Goal: Task Accomplishment & Management: Manage account settings

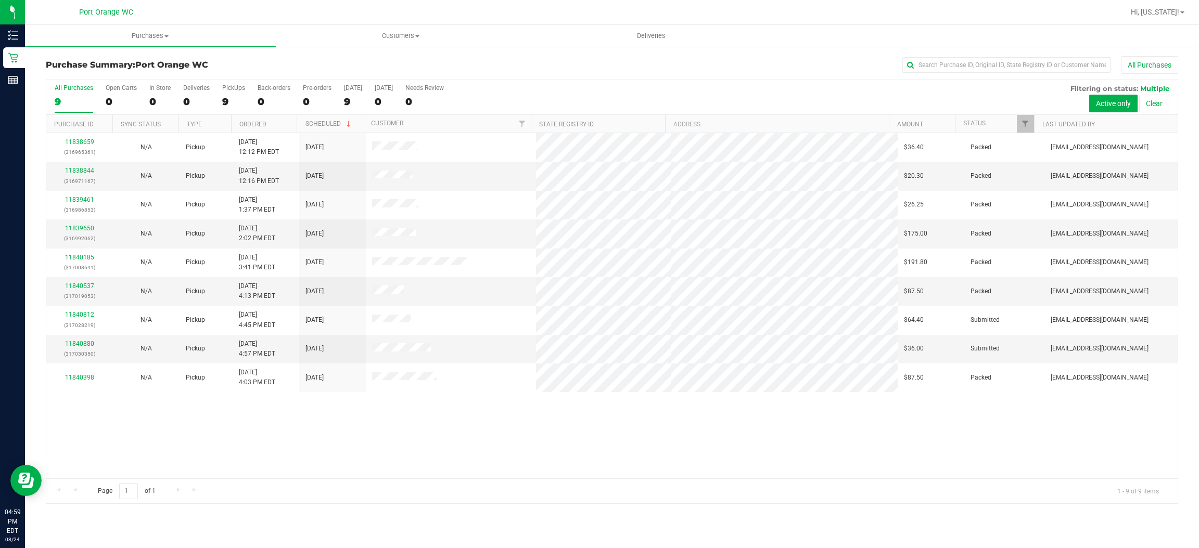
click at [444, 460] on div "11838659 (316965361) N/A Pickup 8/24/2025 12:12 PM EDT 8/24/2025 $36.40 Packed …" at bounding box center [611, 305] width 1131 height 345
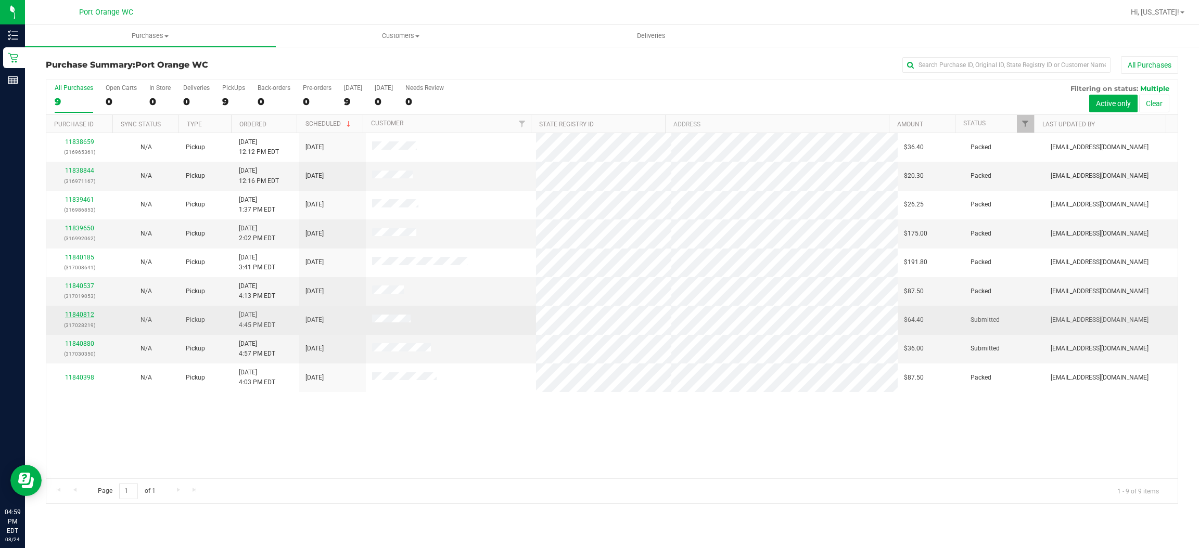
click at [89, 313] on link "11840812" at bounding box center [79, 314] width 29 height 7
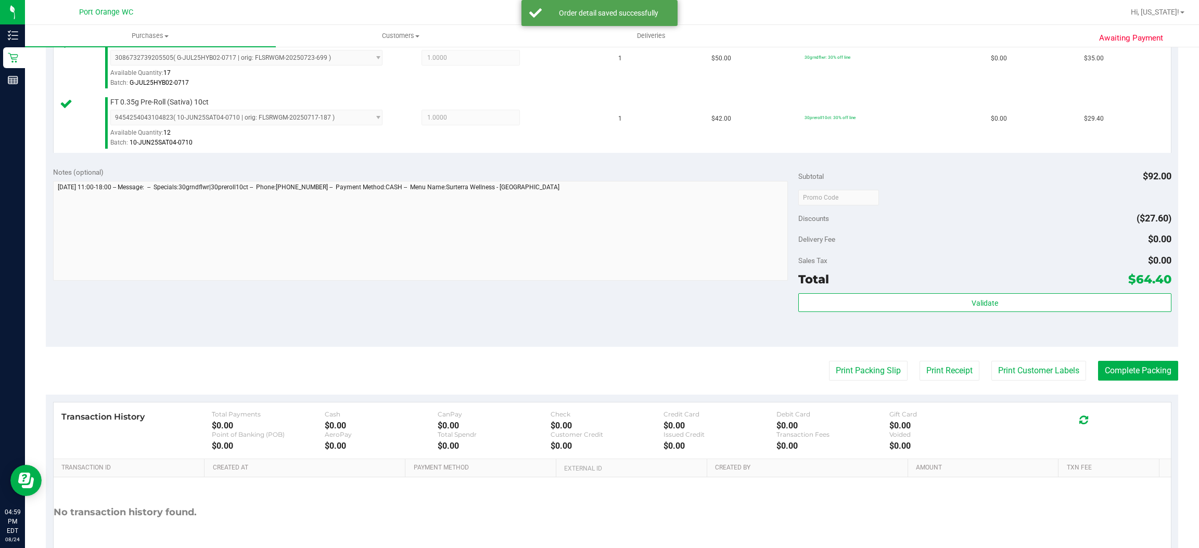
scroll to position [364, 0]
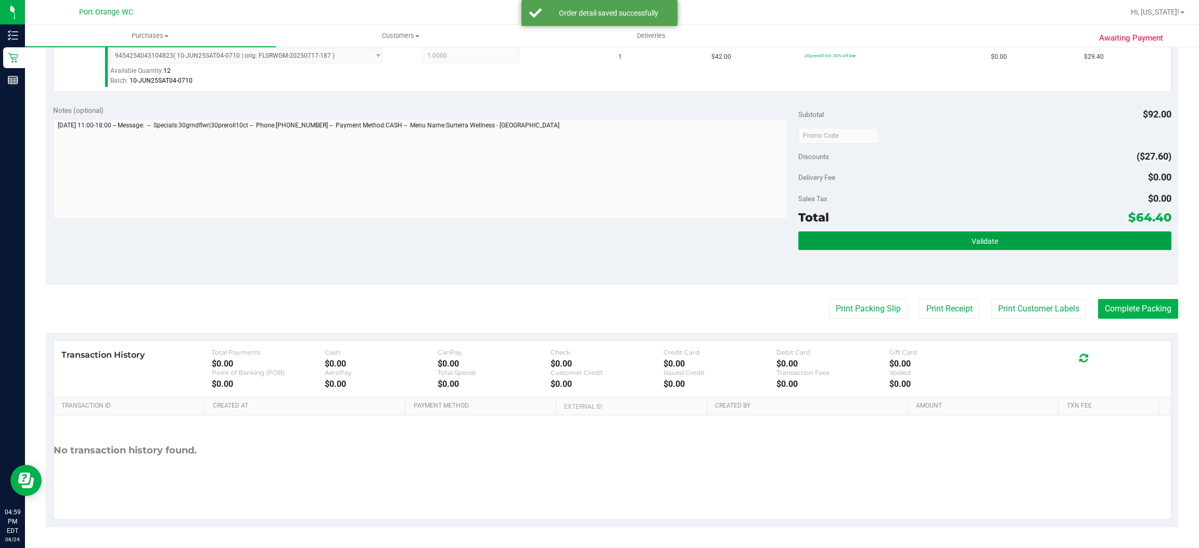
click at [1079, 245] on button "Validate" at bounding box center [984, 241] width 373 height 19
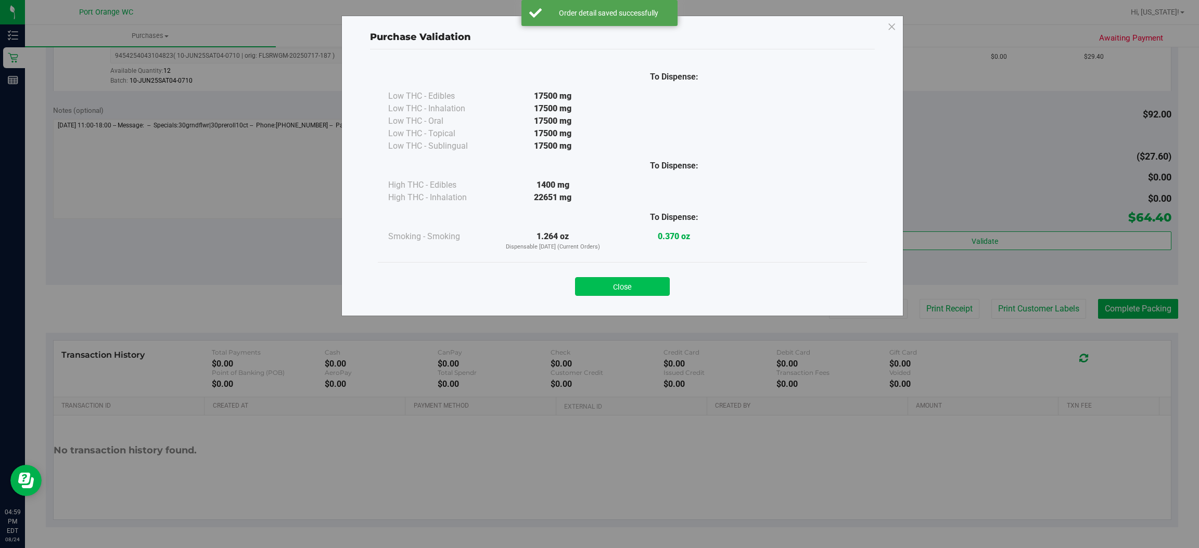
click at [633, 283] on button "Close" at bounding box center [622, 286] width 95 height 19
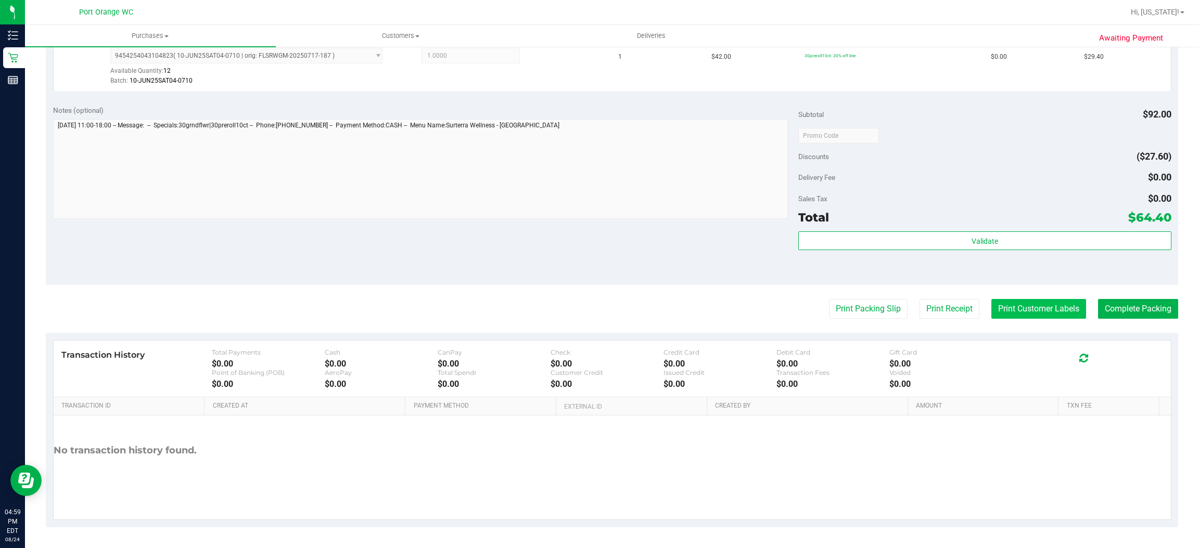
click at [1045, 308] on button "Print Customer Labels" at bounding box center [1038, 309] width 95 height 20
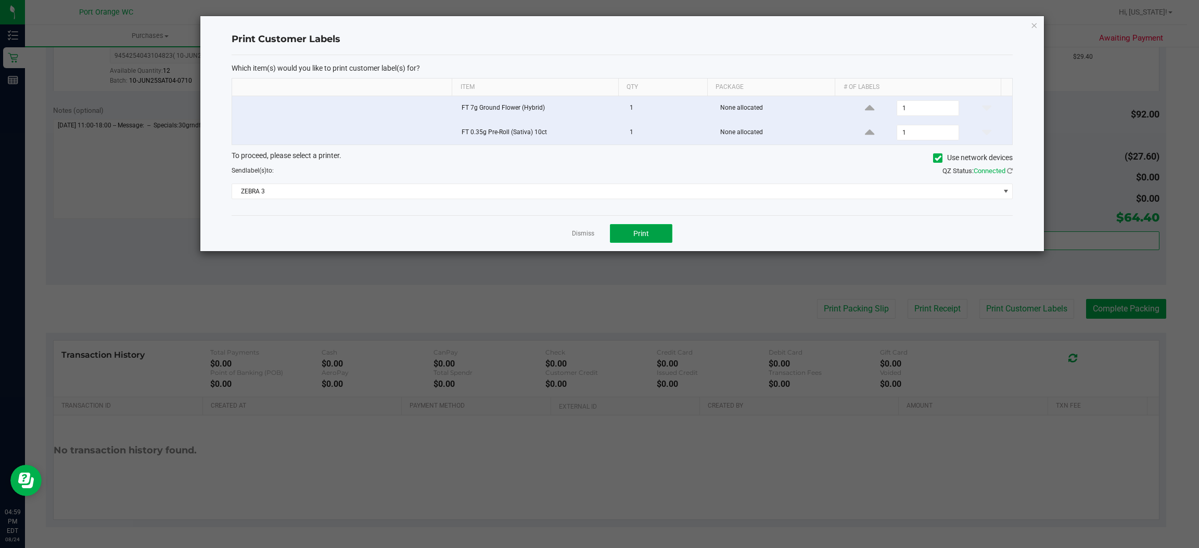
click at [625, 235] on button "Print" at bounding box center [641, 233] width 62 height 19
click at [1134, 315] on ngb-modal-window "Print Customer Labels Which item(s) would you like to print customer label(s) f…" at bounding box center [603, 274] width 1207 height 548
click at [577, 235] on link "Dismiss" at bounding box center [583, 233] width 22 height 9
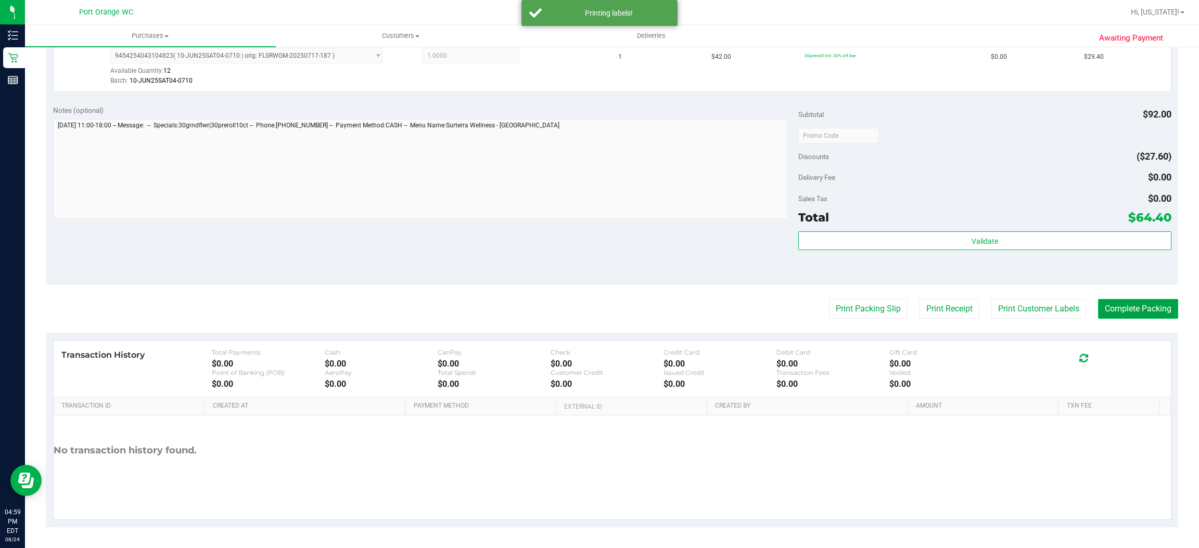
click at [1150, 307] on button "Complete Packing" at bounding box center [1138, 309] width 80 height 20
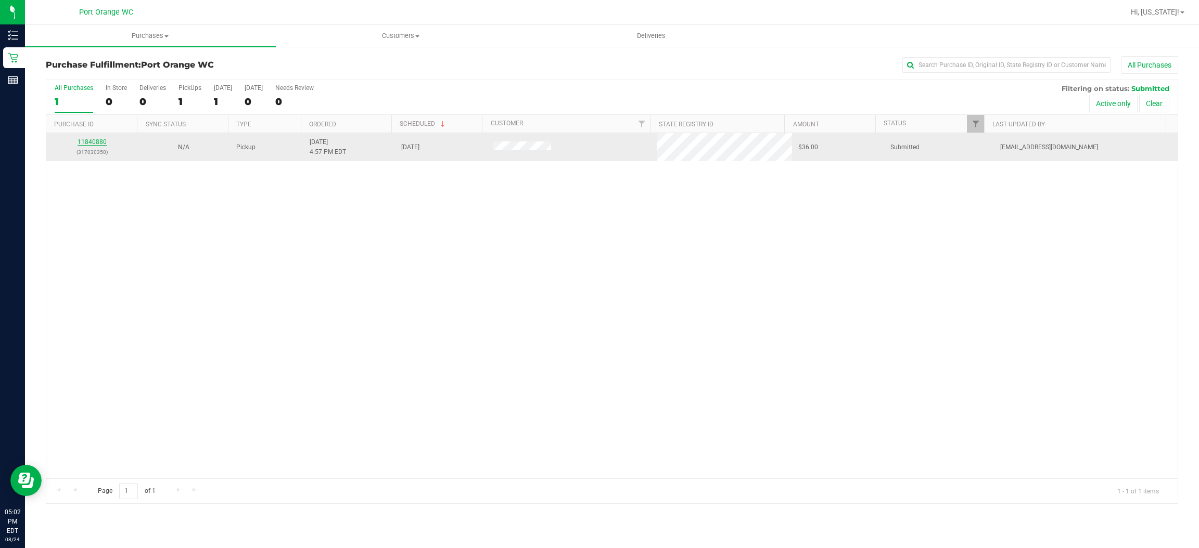
click at [95, 145] on link "11840880" at bounding box center [92, 141] width 29 height 7
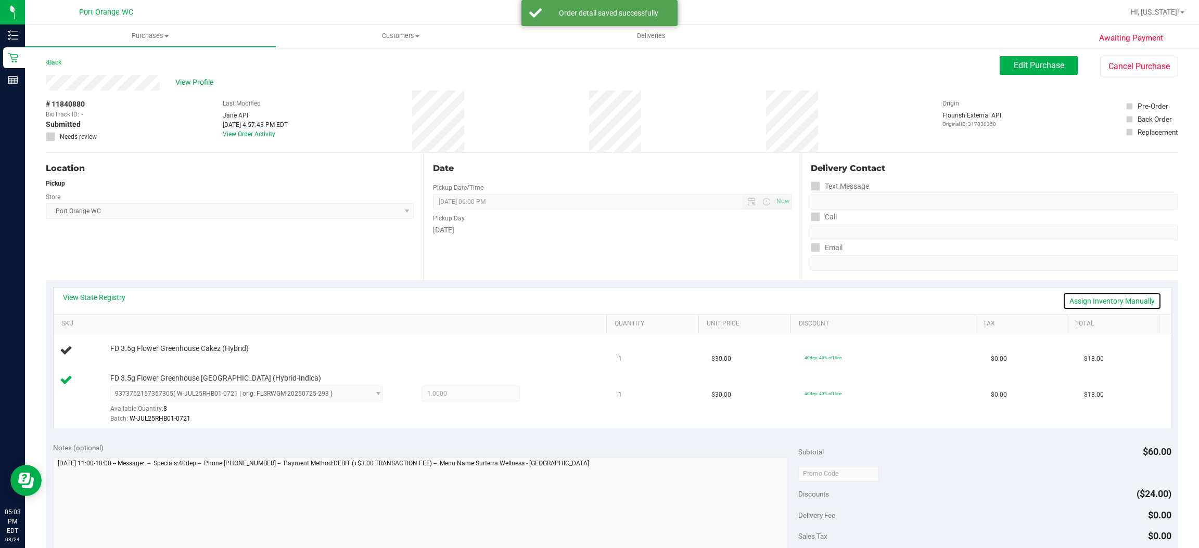
click at [1083, 300] on link "Assign Inventory Manually" at bounding box center [1111, 301] width 99 height 18
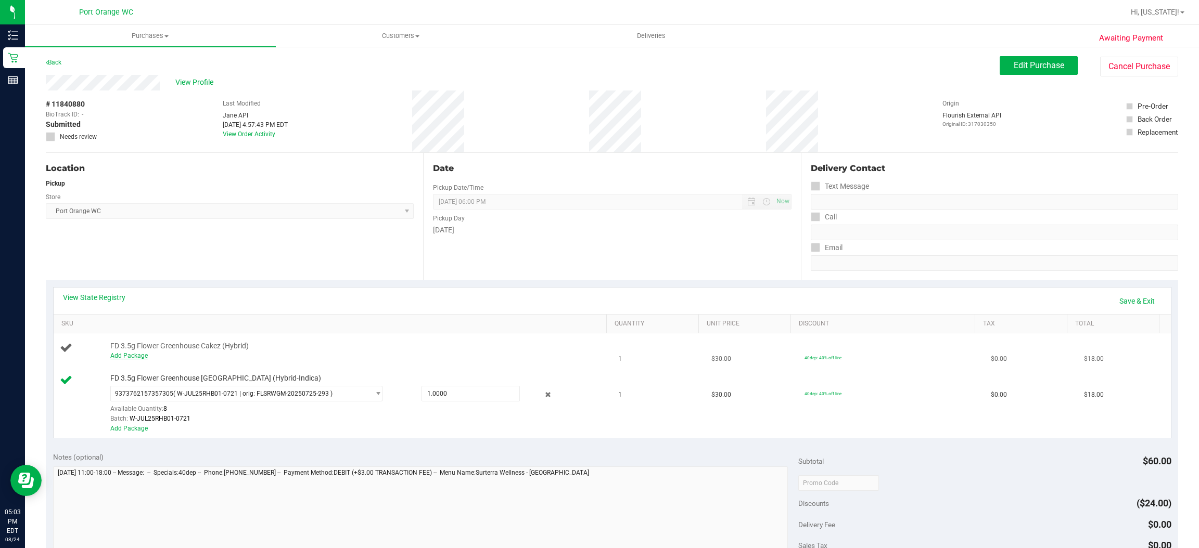
click at [136, 356] on link "Add Package" at bounding box center [128, 355] width 37 height 7
click at [226, 355] on span "Select Package" at bounding box center [240, 358] width 258 height 15
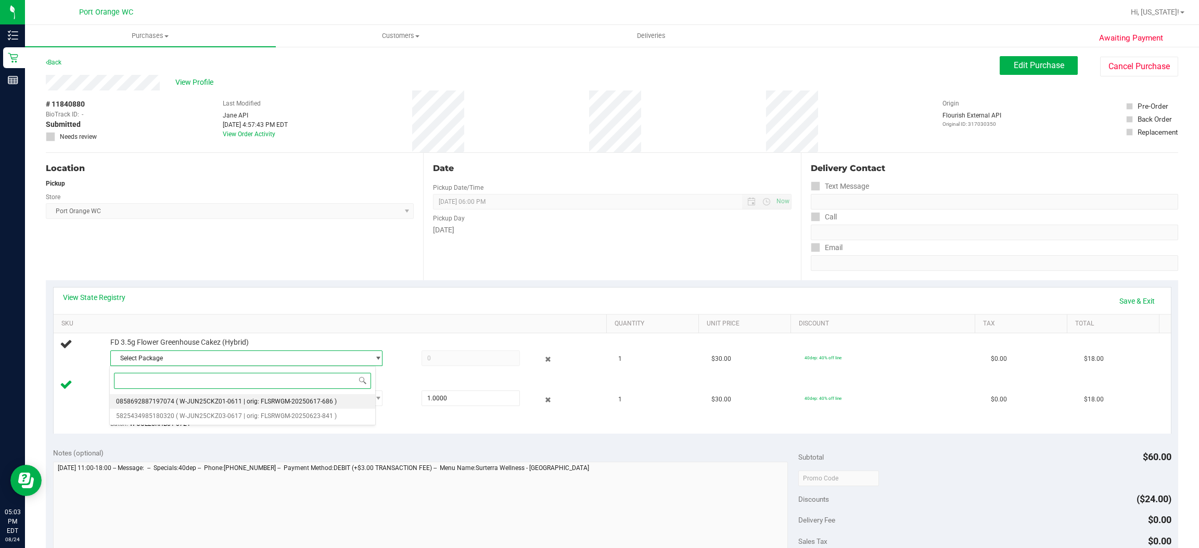
click at [241, 399] on span "( W-JUN25CKZ01-0611 | orig: FLSRWGM-20250617-686 )" at bounding box center [256, 401] width 161 height 7
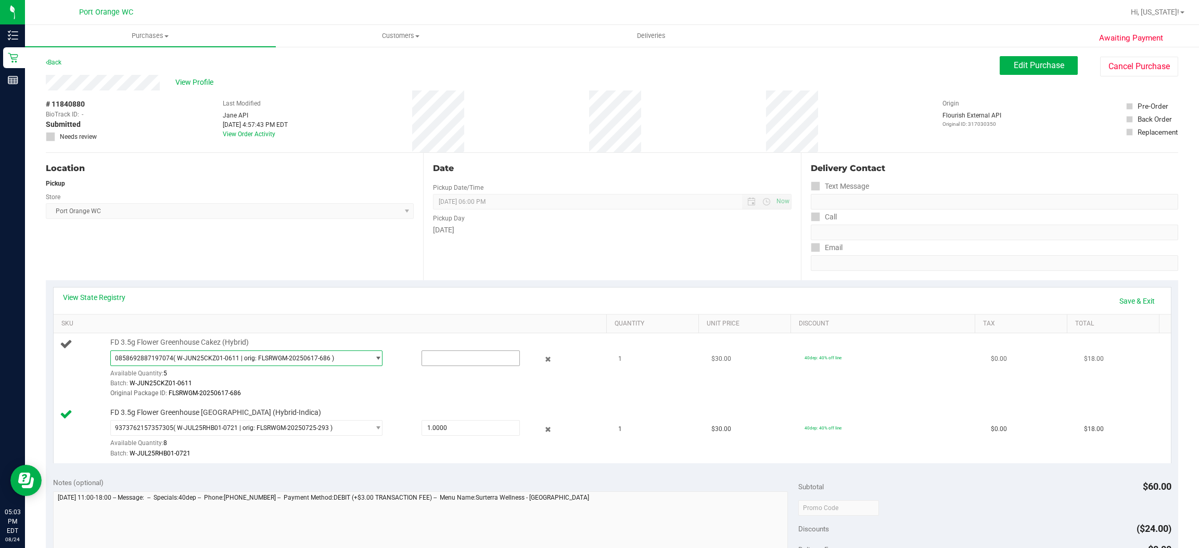
click at [444, 361] on input "text" at bounding box center [470, 358] width 97 height 15
type input "1"
click at [1126, 297] on link "Save & Exit" at bounding box center [1136, 301] width 49 height 18
type input "1.0000"
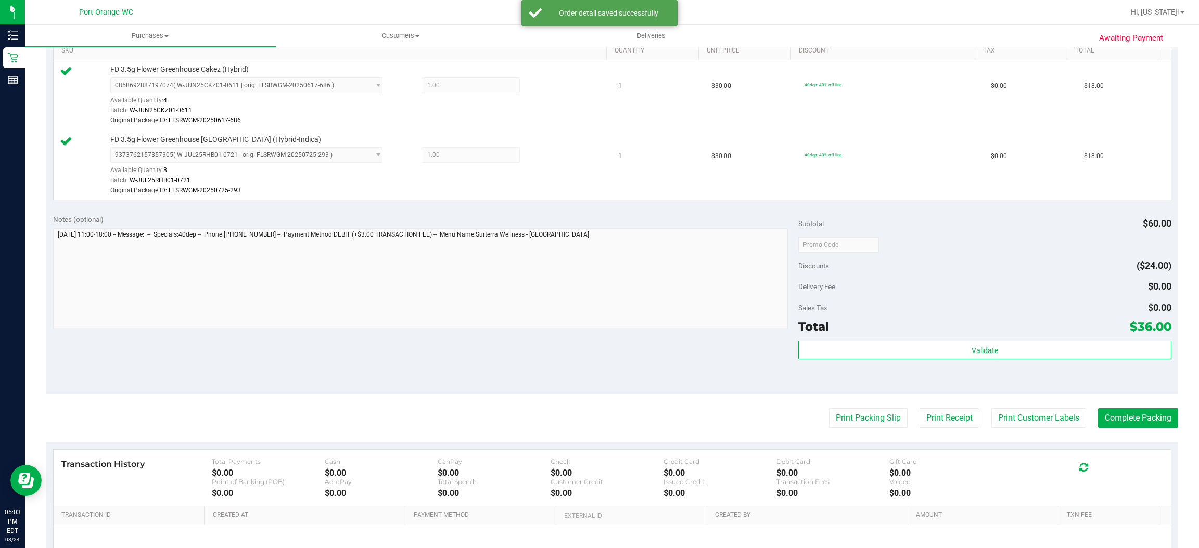
scroll to position [316, 0]
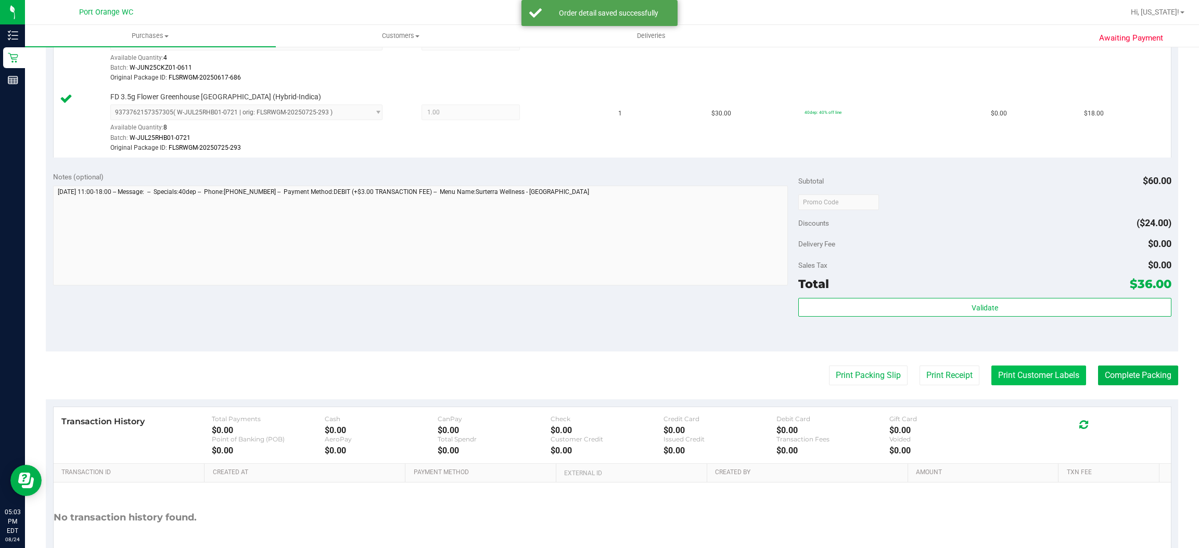
click at [1030, 376] on button "Print Customer Labels" at bounding box center [1038, 376] width 95 height 20
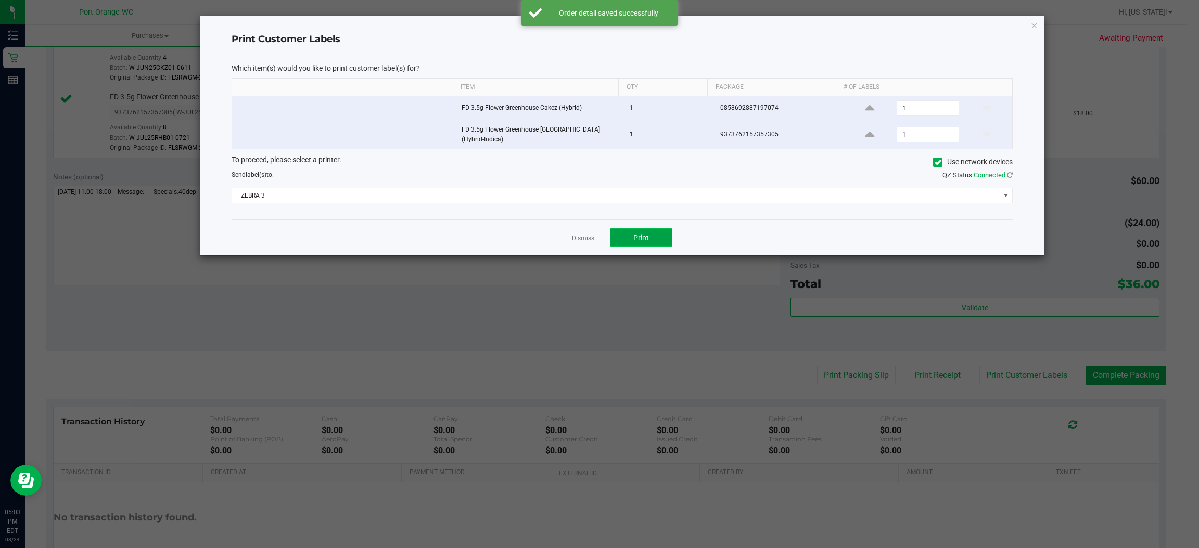
click at [667, 244] on button "Print" at bounding box center [641, 237] width 62 height 19
click at [580, 241] on link "Dismiss" at bounding box center [583, 238] width 22 height 9
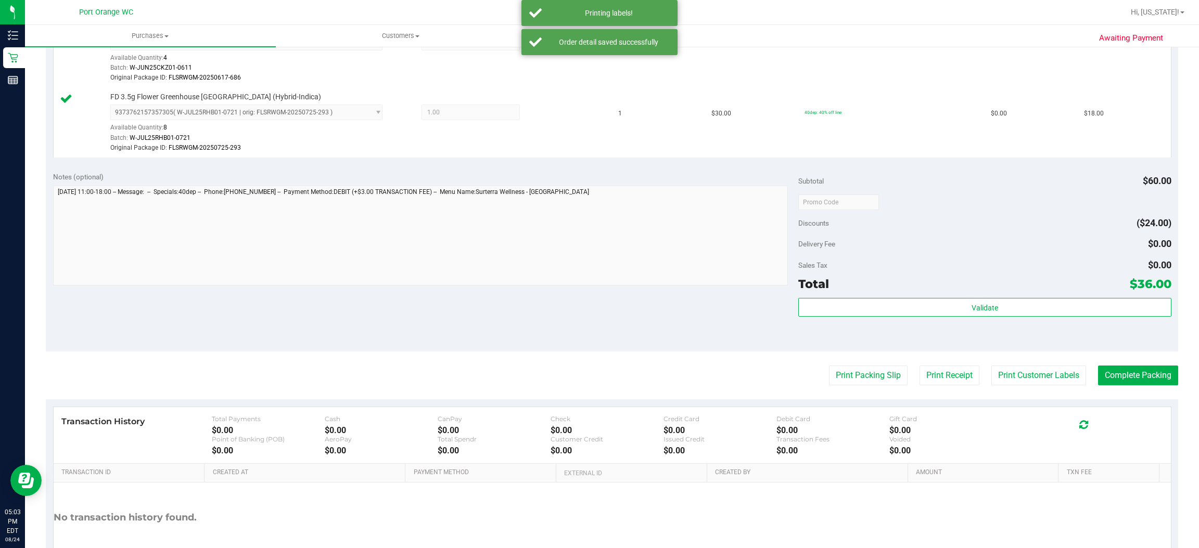
click at [960, 331] on div "Validate" at bounding box center [984, 321] width 373 height 47
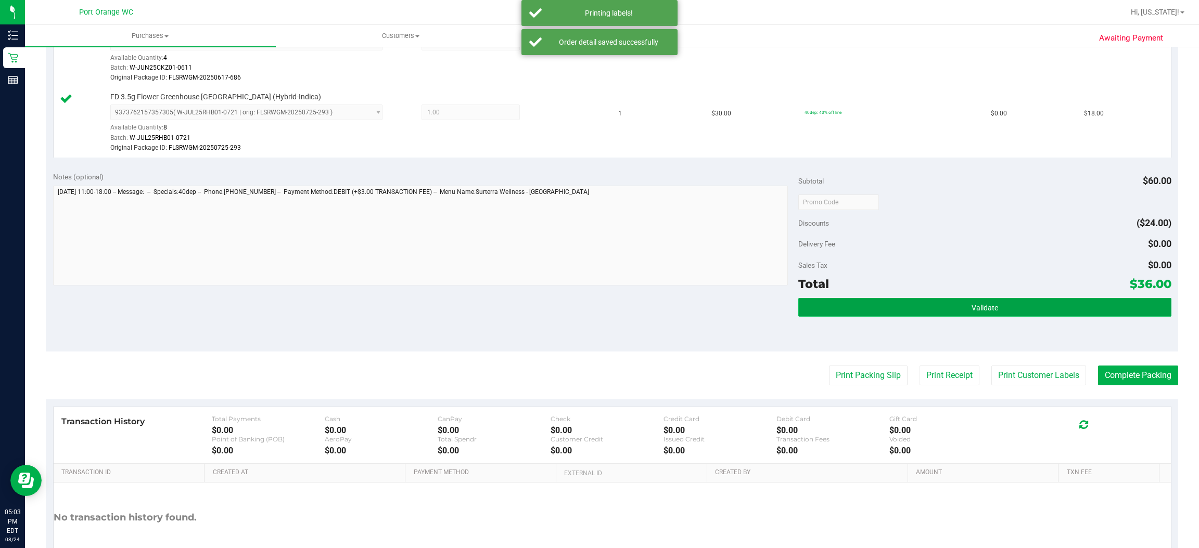
click at [1006, 300] on button "Validate" at bounding box center [984, 307] width 373 height 19
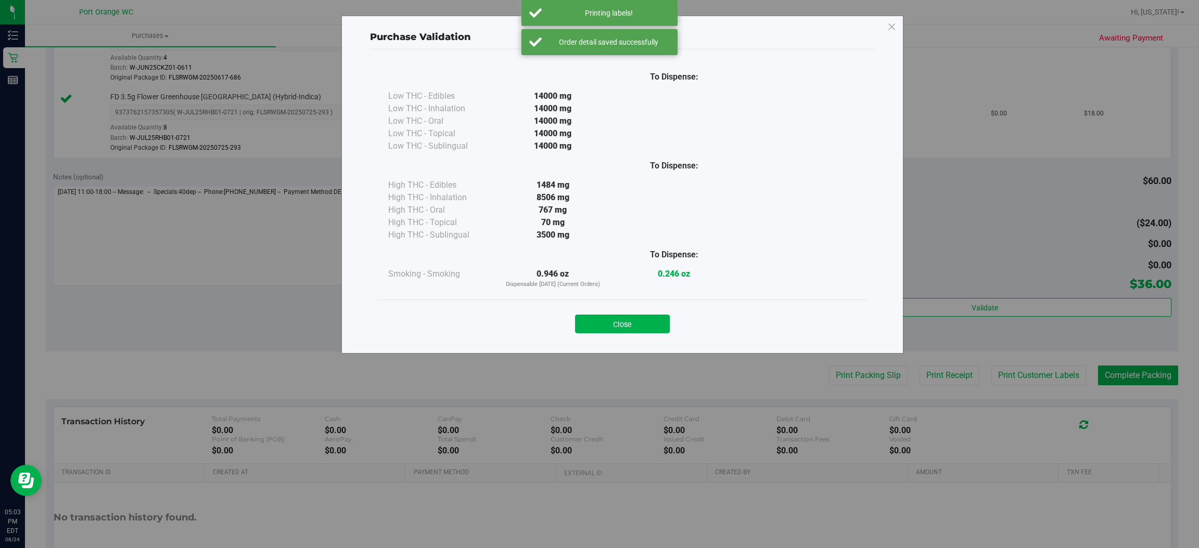
click at [1141, 382] on div "Purchase Validation To Dispense: Low THC - Edibles 14000 mg" at bounding box center [603, 274] width 1207 height 548
click at [654, 317] on button "Close" at bounding box center [622, 324] width 95 height 19
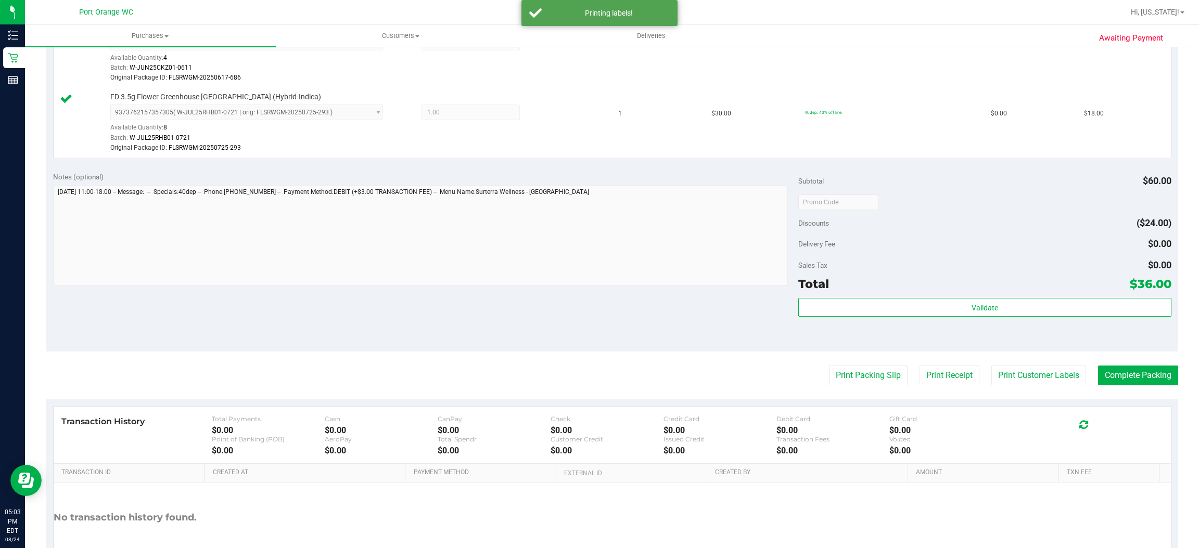
click at [1141, 413] on div "Transaction History Total Payments $0.00 Cash $0.00 CanPay $0.00 Check $0.00 Cr…" at bounding box center [612, 435] width 1117 height 57
click at [1144, 382] on button "Complete Packing" at bounding box center [1138, 376] width 80 height 20
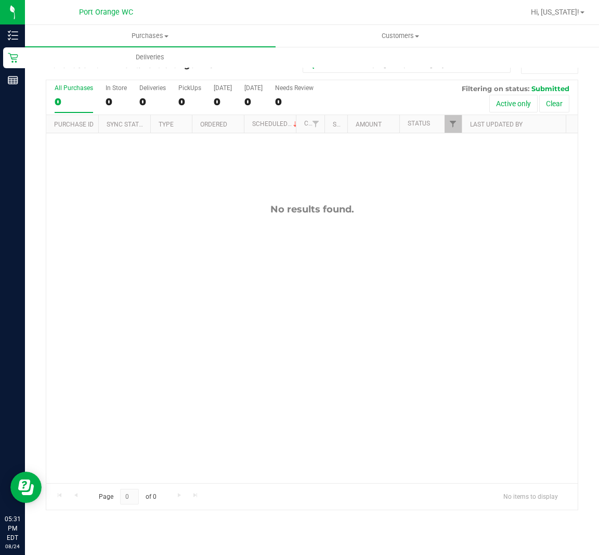
click at [407, 349] on div "No results found." at bounding box center [312, 343] width 532 height 420
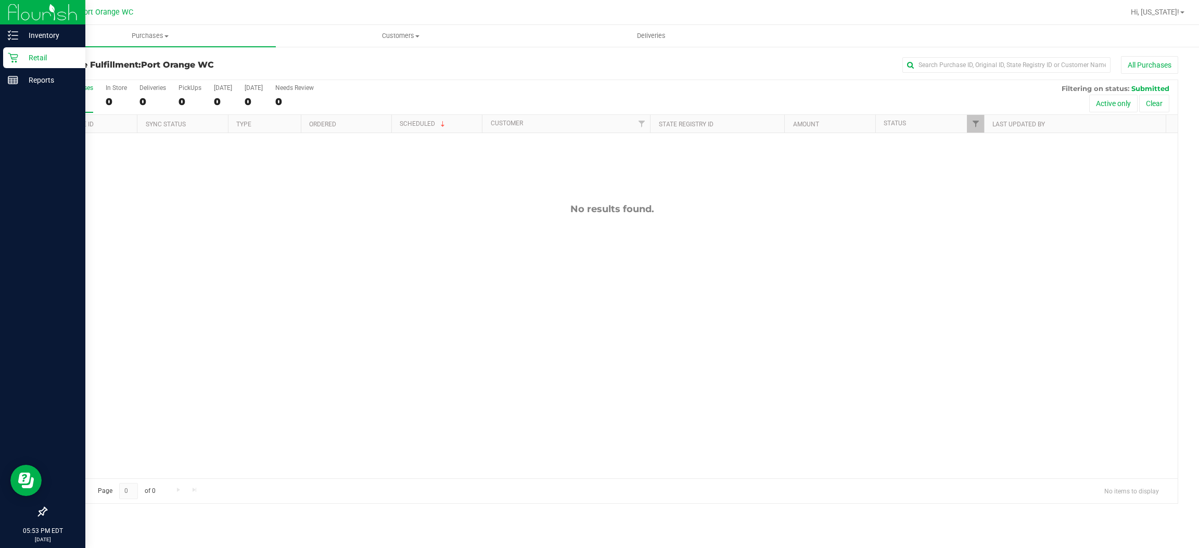
click at [36, 56] on p "Retail" at bounding box center [49, 58] width 62 height 12
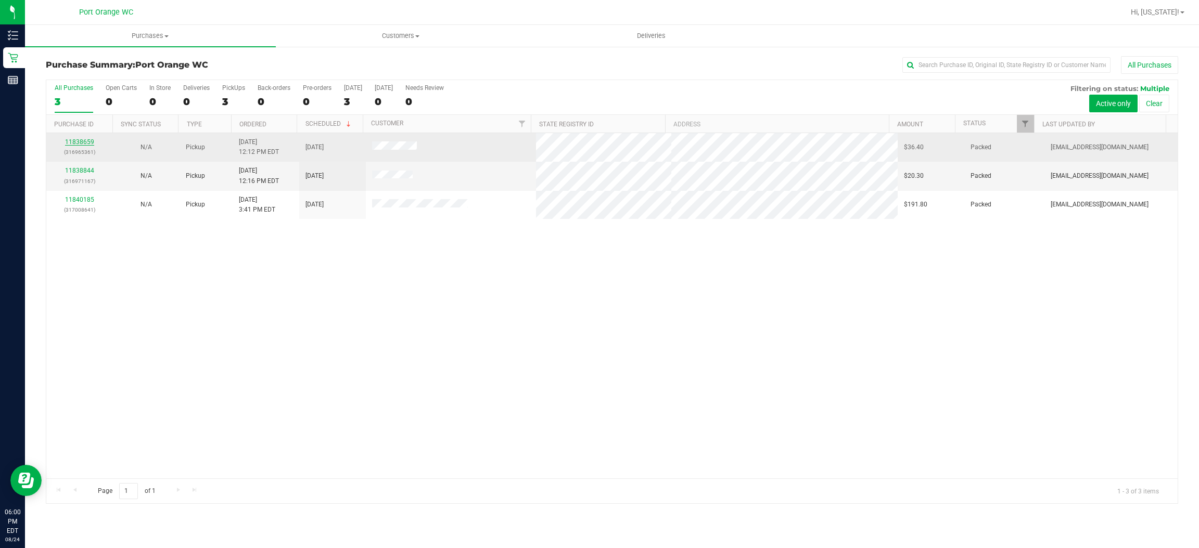
click at [88, 145] on link "11838659" at bounding box center [79, 141] width 29 height 7
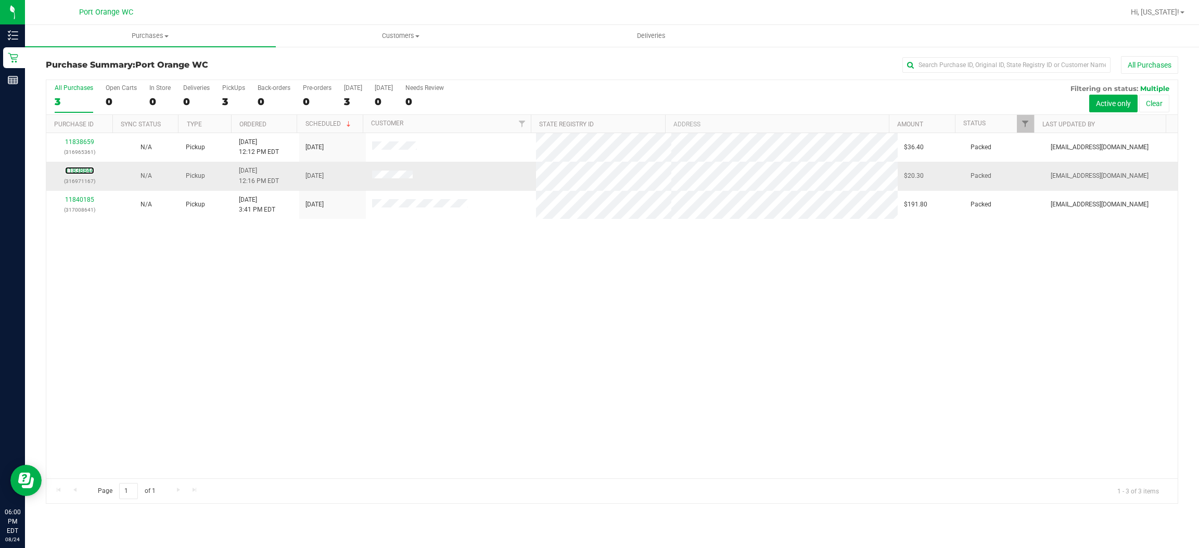
click at [93, 168] on div "11838844 (316971167)" at bounding box center [80, 176] width 54 height 20
click at [90, 174] on link "11838844" at bounding box center [79, 170] width 29 height 7
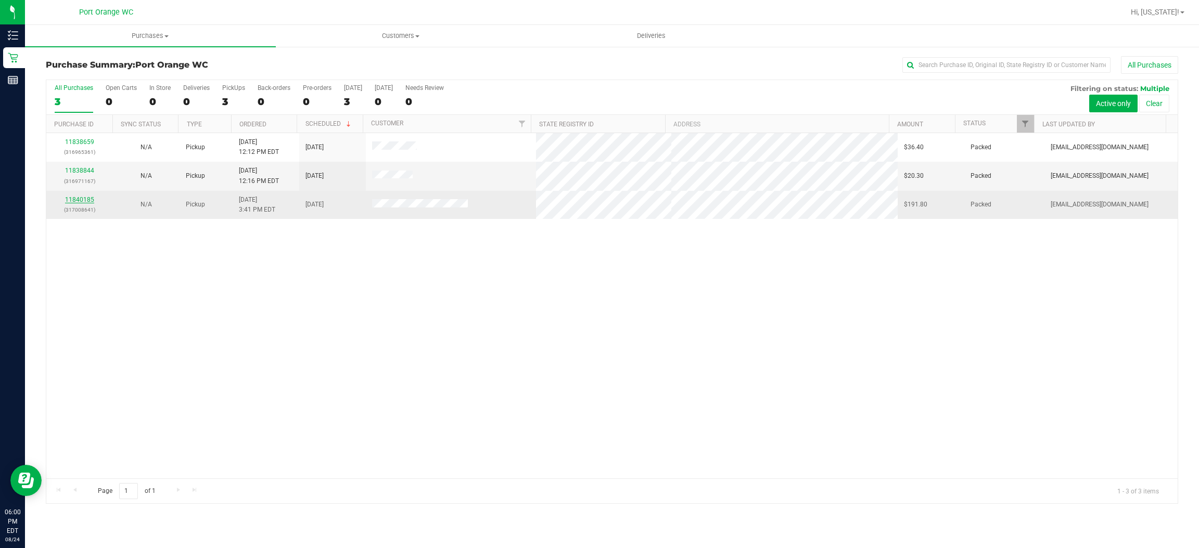
click at [85, 196] on link "11840185" at bounding box center [79, 199] width 29 height 7
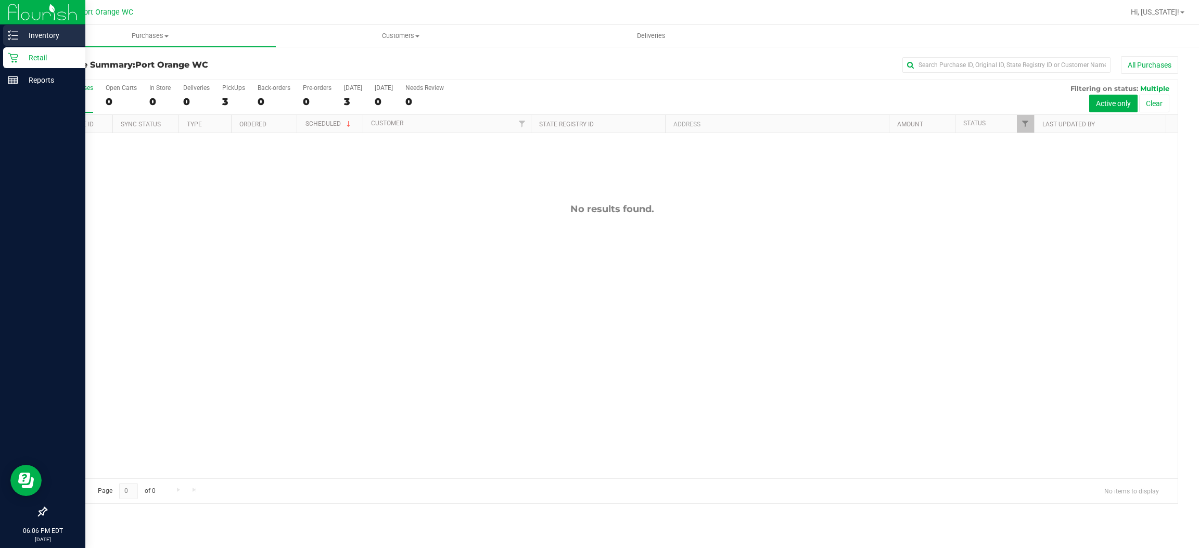
click at [15, 33] on icon at bounding box center [13, 35] width 10 height 10
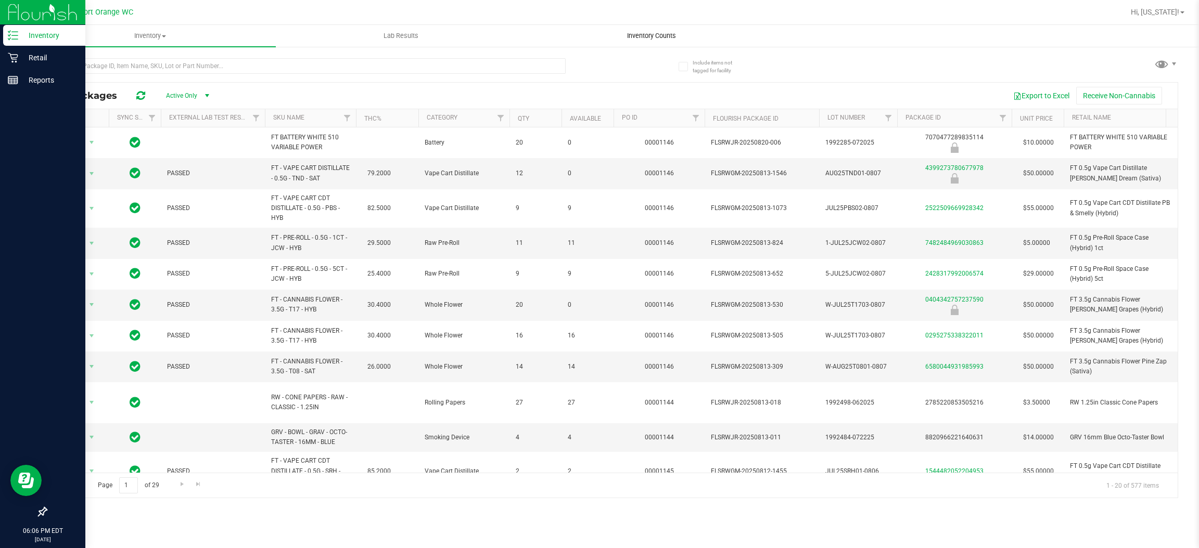
click at [660, 35] on span "Inventory Counts" at bounding box center [651, 35] width 77 height 9
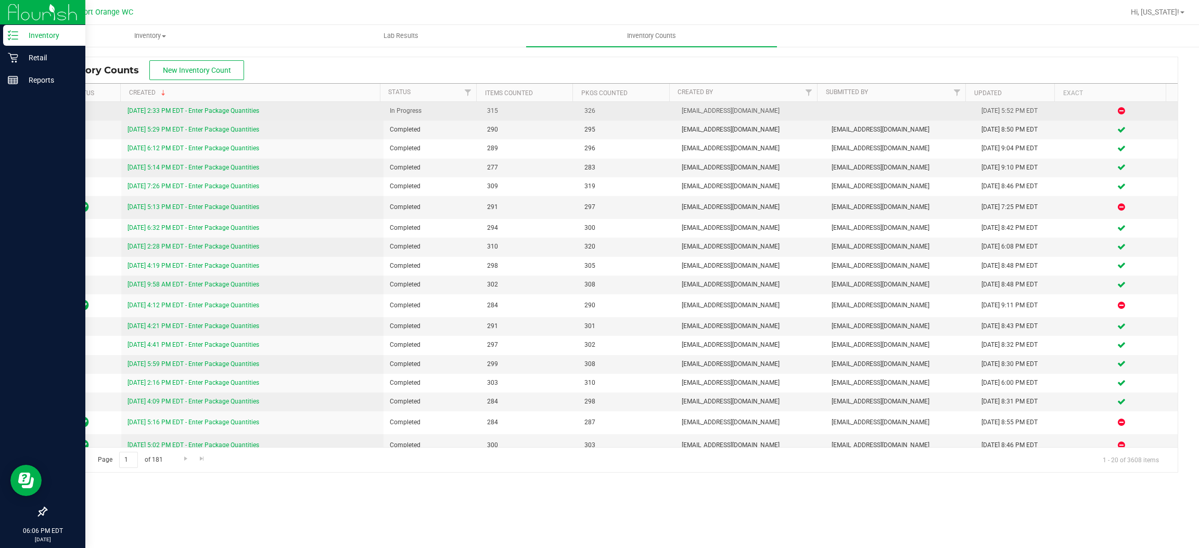
click at [217, 111] on link "8/24/25 2:33 PM EDT - Enter Package Quantities" at bounding box center [193, 110] width 132 height 7
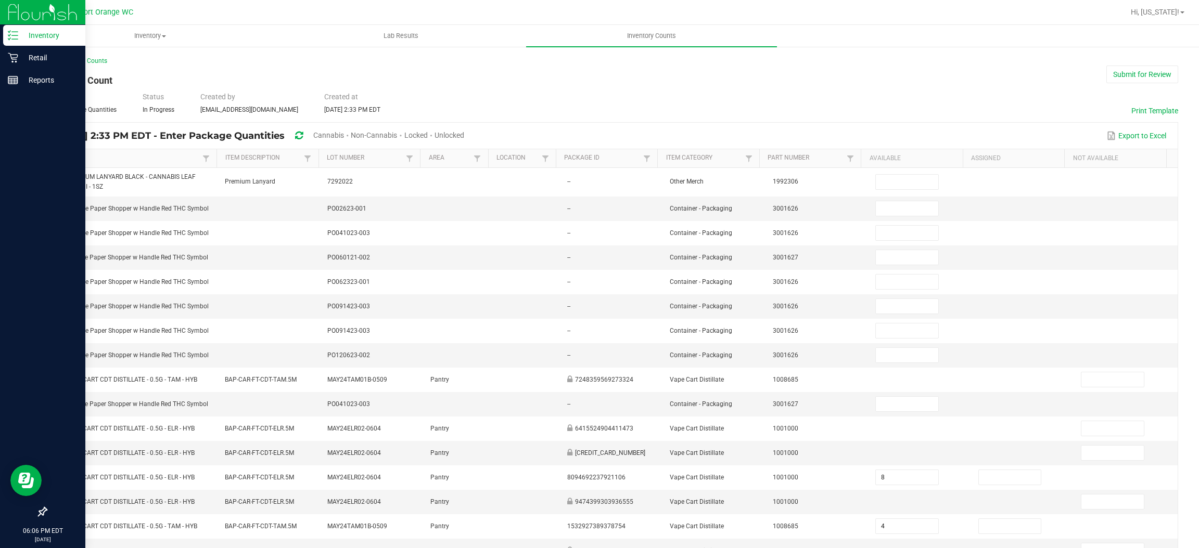
click at [344, 134] on span "Cannabis" at bounding box center [328, 135] width 31 height 8
type input "8"
type input "4"
type input "5"
type input "2"
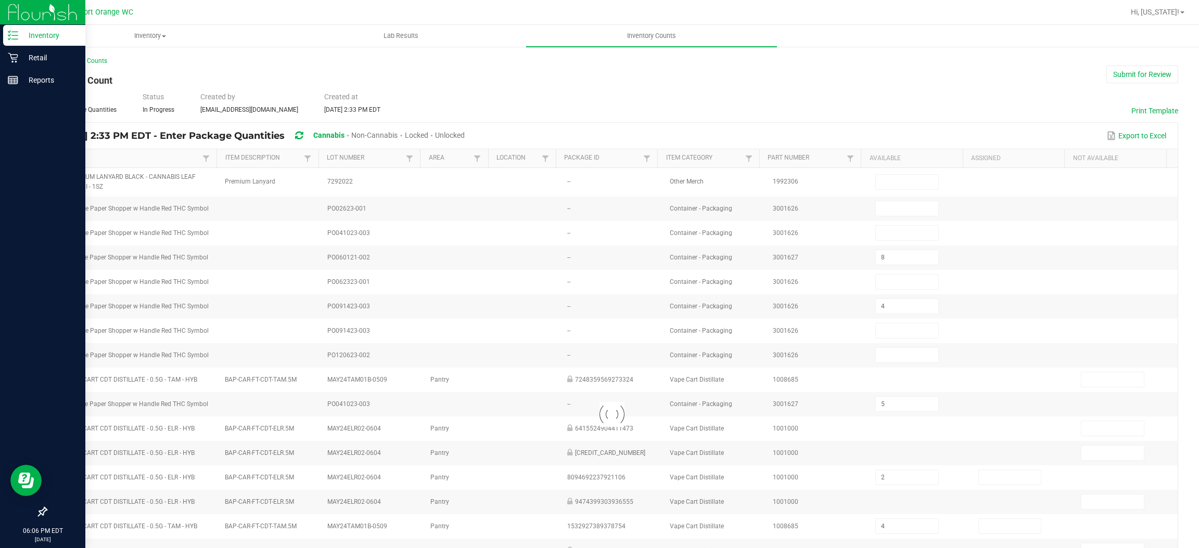
click at [465, 133] on span "Unlocked" at bounding box center [450, 135] width 30 height 8
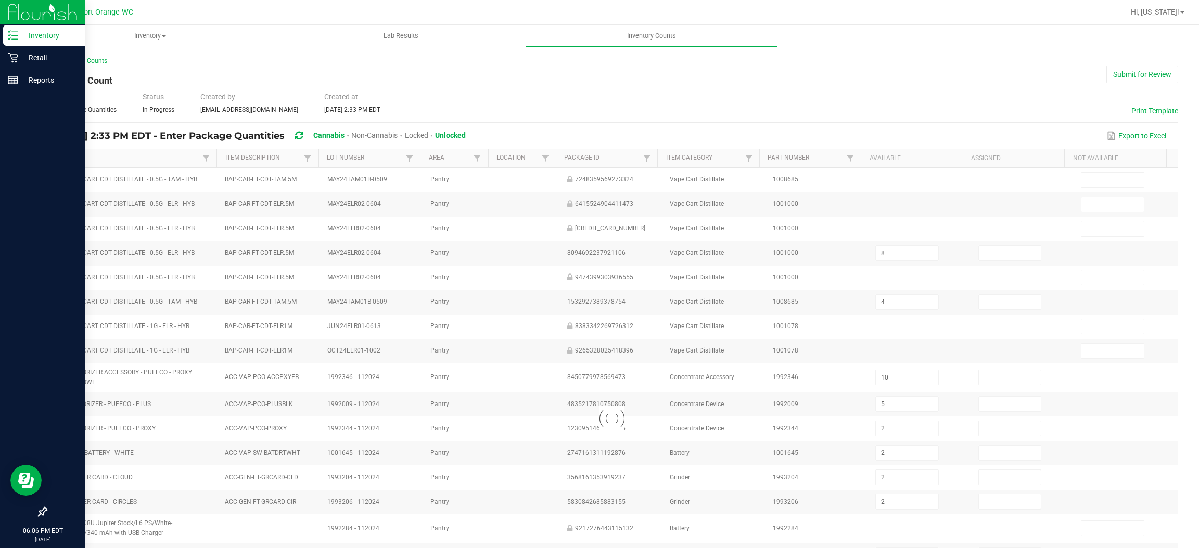
type input "5"
type input "2"
type input "6"
type input "12"
type input "2"
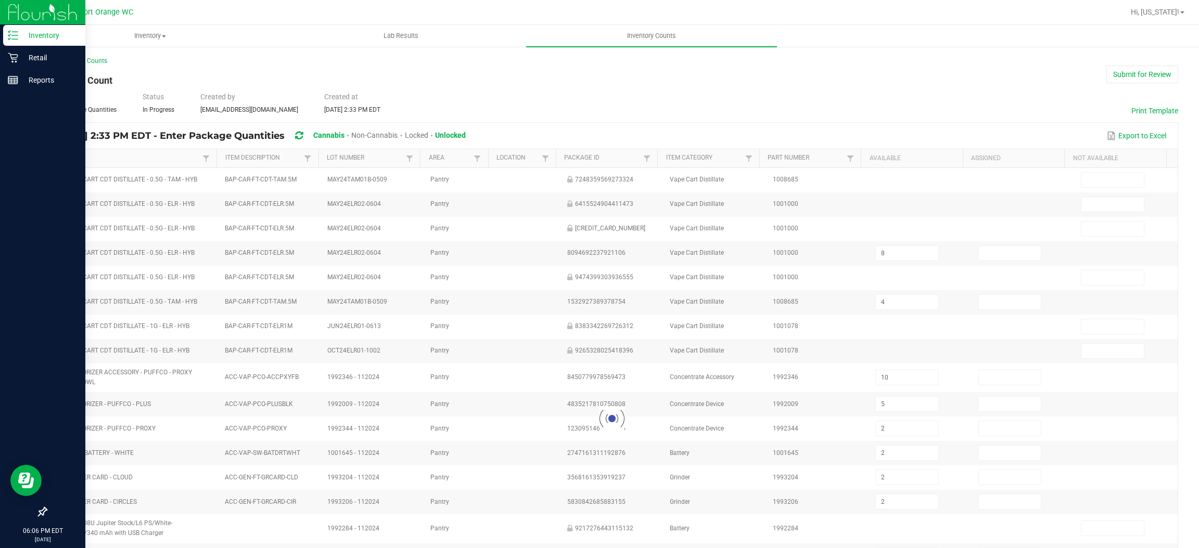
type input "7"
type input "23"
type input "14"
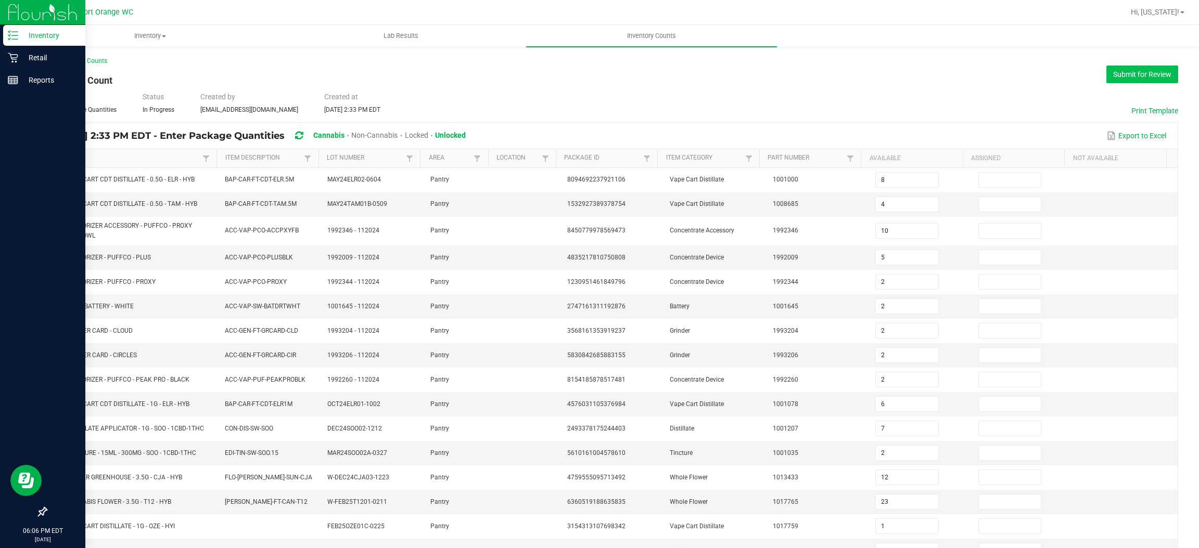
click at [1121, 78] on button "Submit for Review" at bounding box center [1142, 75] width 72 height 18
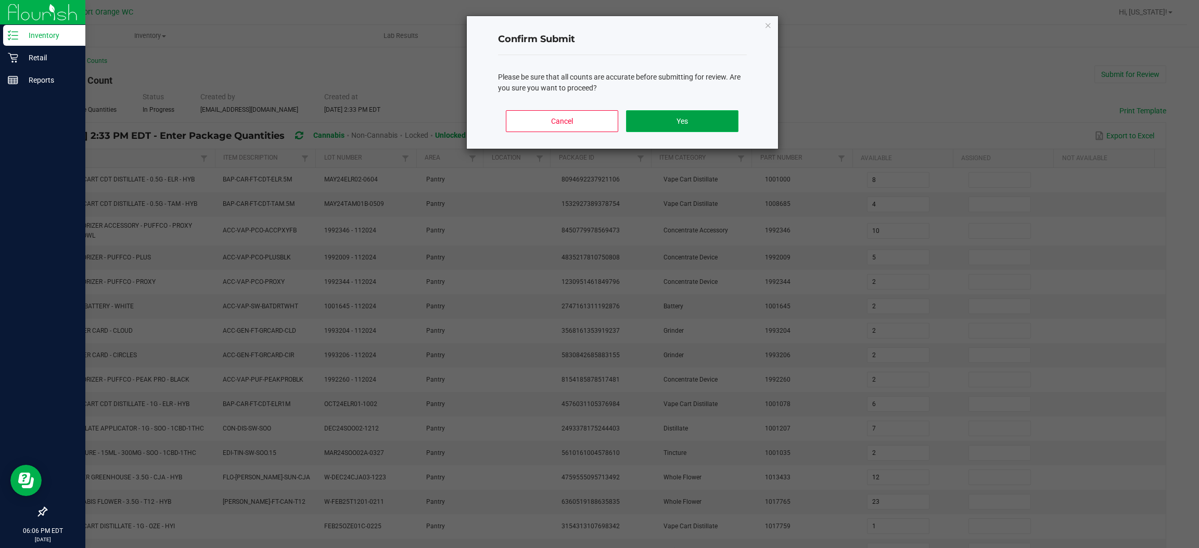
click at [682, 121] on button "Yes" at bounding box center [682, 121] width 112 height 22
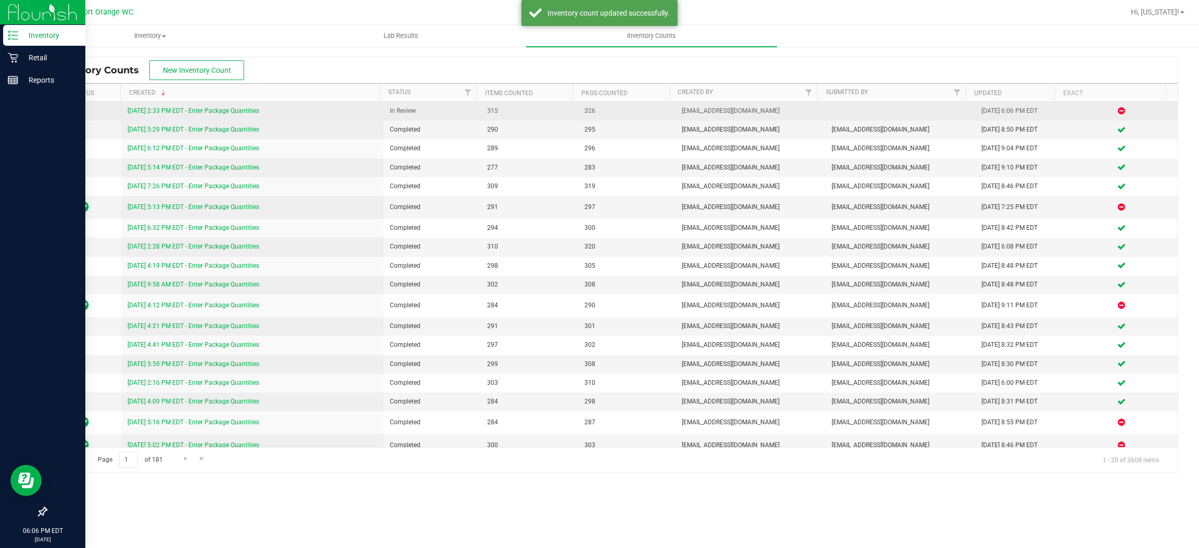
click at [239, 111] on link "8/24/25 2:33 PM EDT - Enter Package Quantities" at bounding box center [193, 110] width 132 height 7
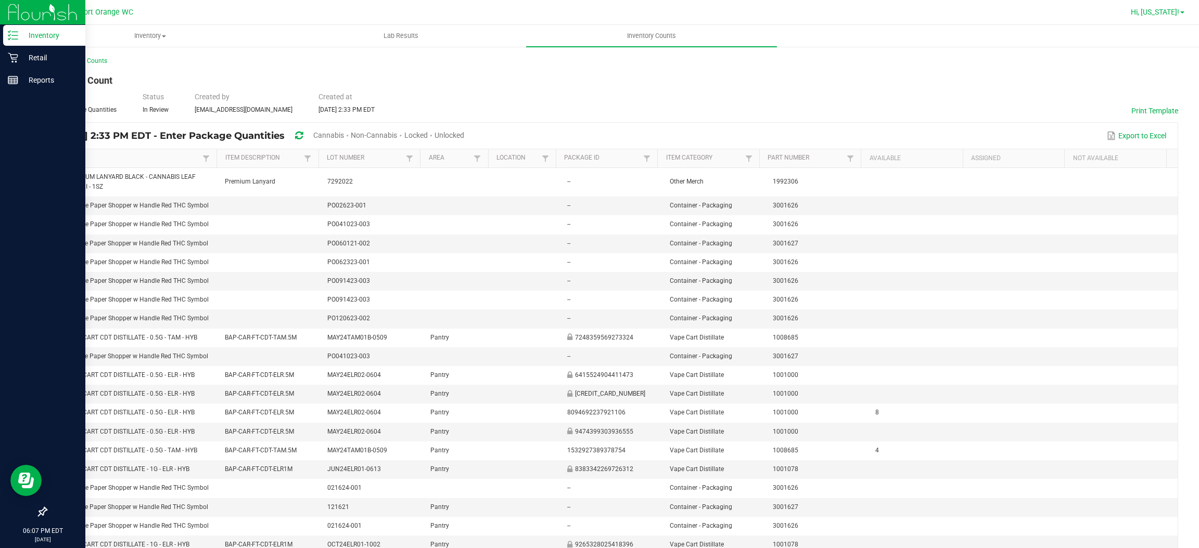
click at [1165, 16] on span "Hi, [US_STATE]!" at bounding box center [1155, 12] width 48 height 8
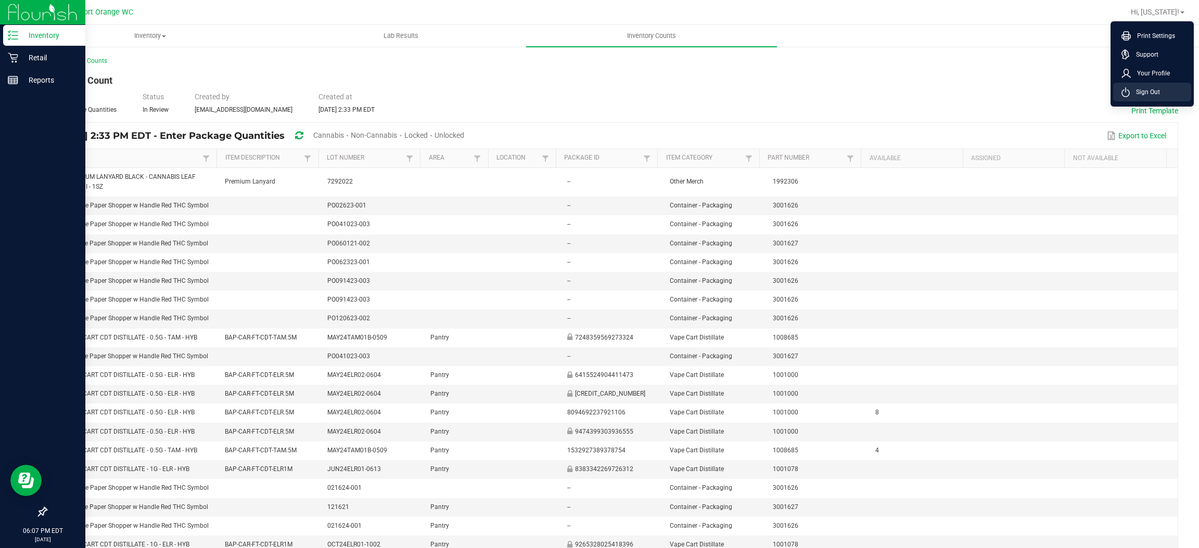
click at [1147, 84] on li "Sign Out" at bounding box center [1152, 92] width 78 height 19
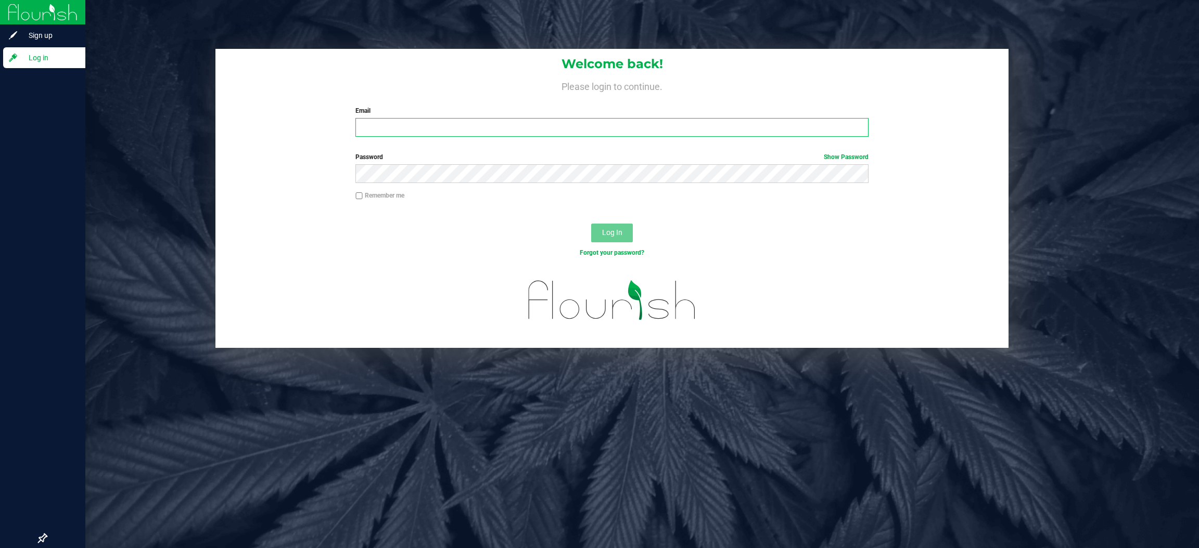
click at [539, 131] on input "Email" at bounding box center [611, 127] width 513 height 19
type input "pstephens@liveparallel.com"
click at [591, 224] on button "Log In" at bounding box center [612, 233] width 42 height 19
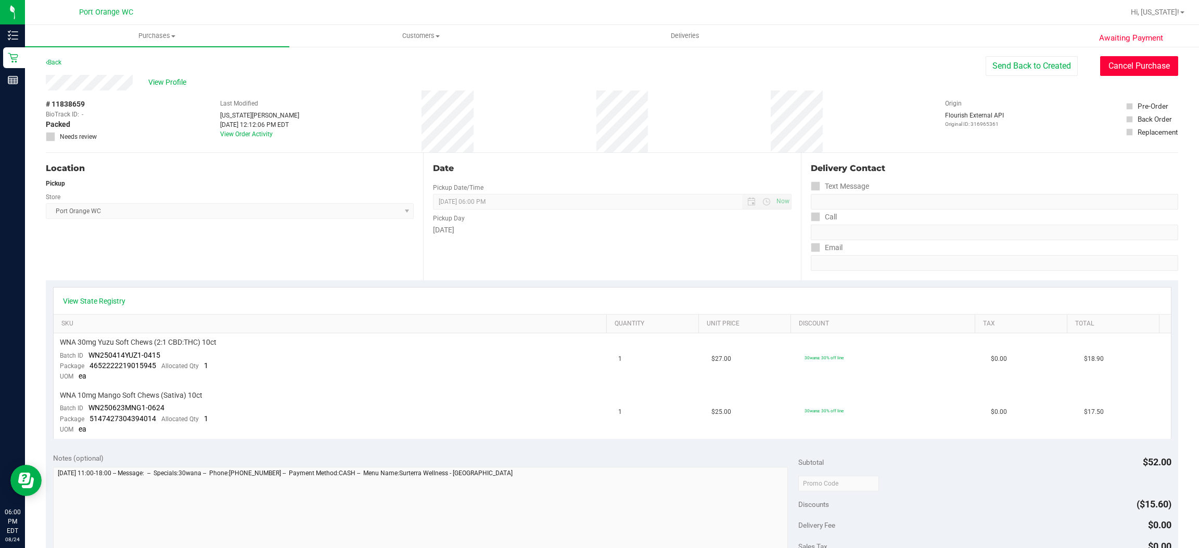
click at [1132, 65] on button "Cancel Purchase" at bounding box center [1139, 66] width 78 height 20
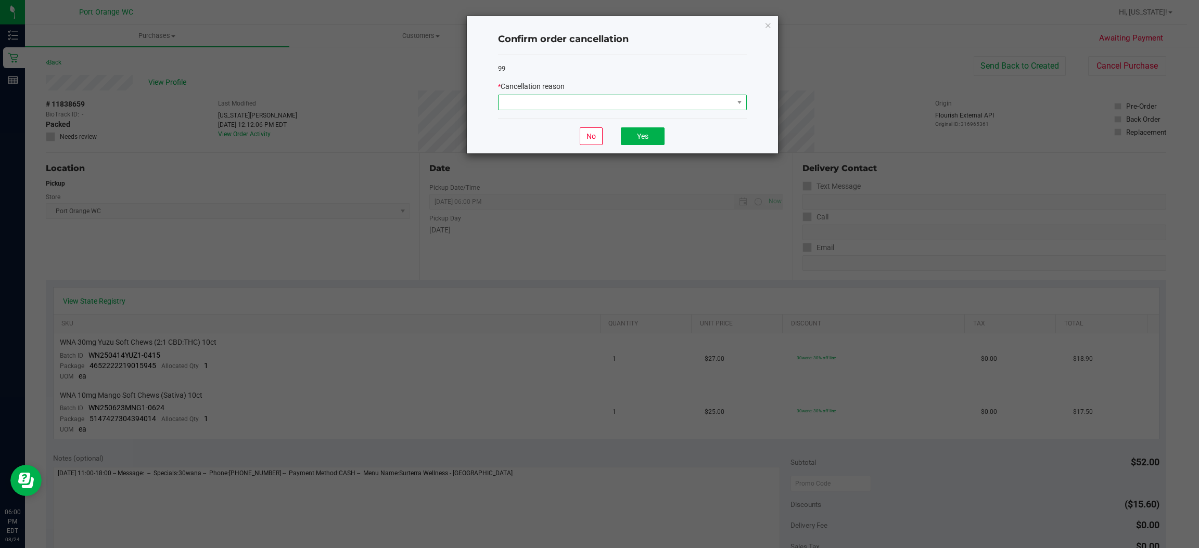
click at [716, 106] on span at bounding box center [615, 102] width 235 height 15
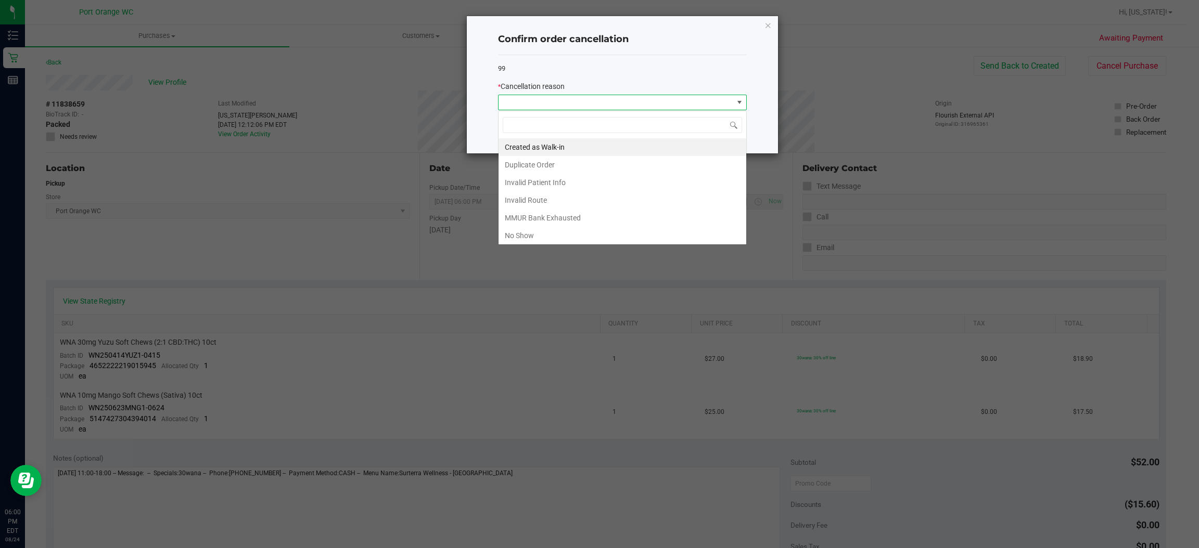
scroll to position [16, 248]
click at [533, 245] on div "Created as Walk-in Duplicate Order Invalid Patient Info Invalid Route MMUR Bank…" at bounding box center [622, 178] width 249 height 134
click at [509, 241] on li "No Show" at bounding box center [622, 236] width 248 height 18
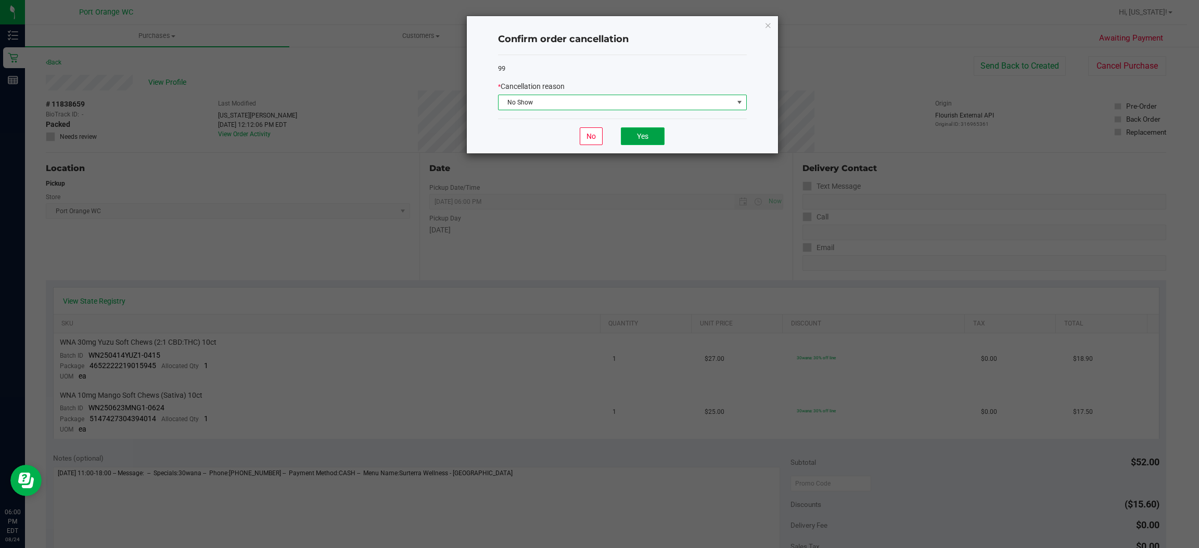
click at [652, 140] on button "Yes" at bounding box center [643, 136] width 44 height 18
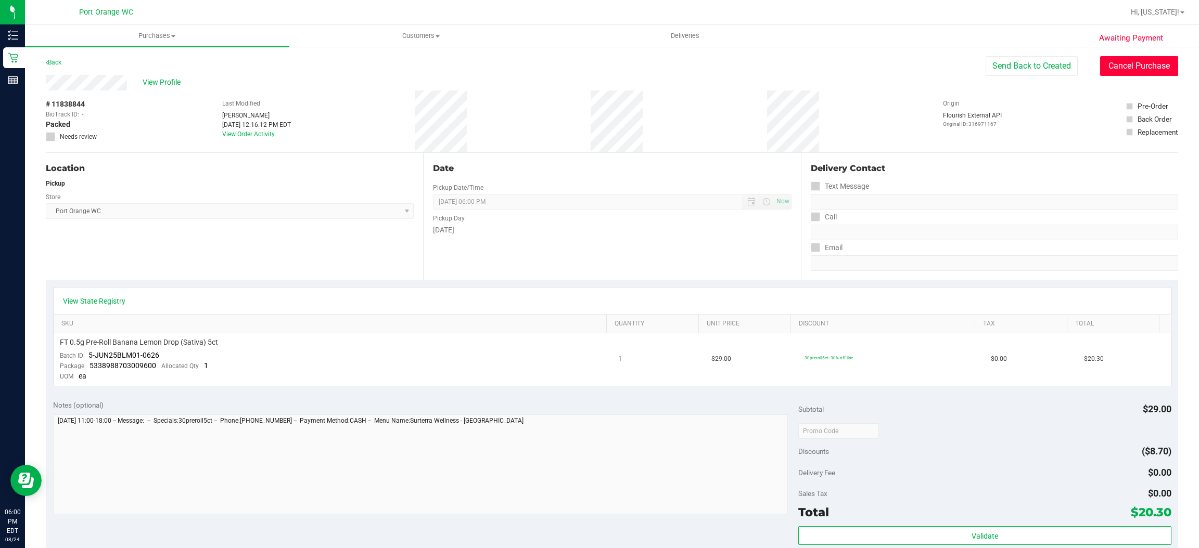
click at [1115, 65] on button "Cancel Purchase" at bounding box center [1139, 66] width 78 height 20
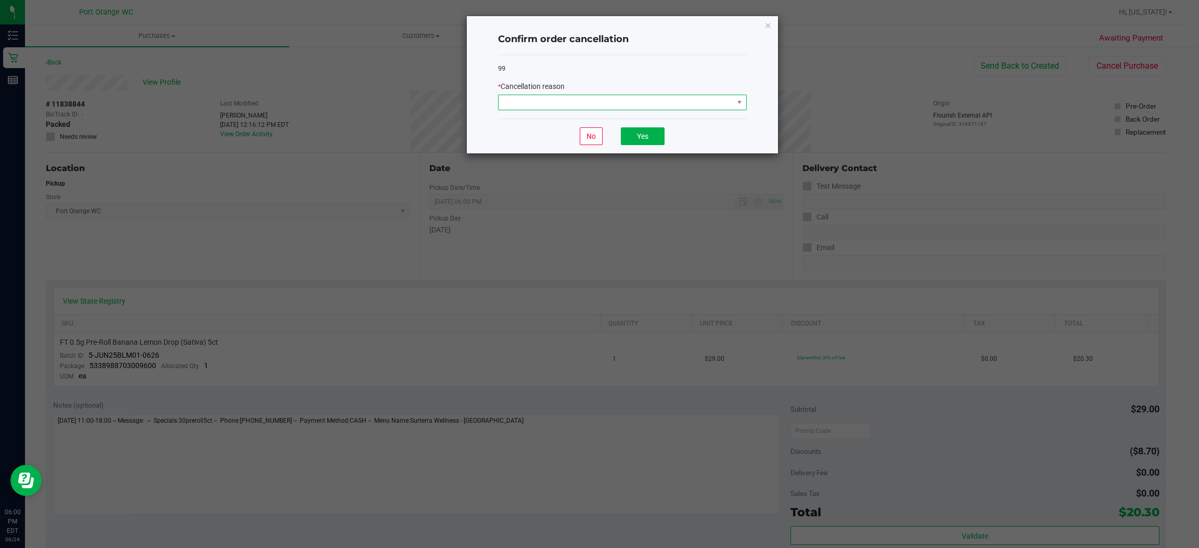
click at [582, 99] on span at bounding box center [615, 102] width 235 height 15
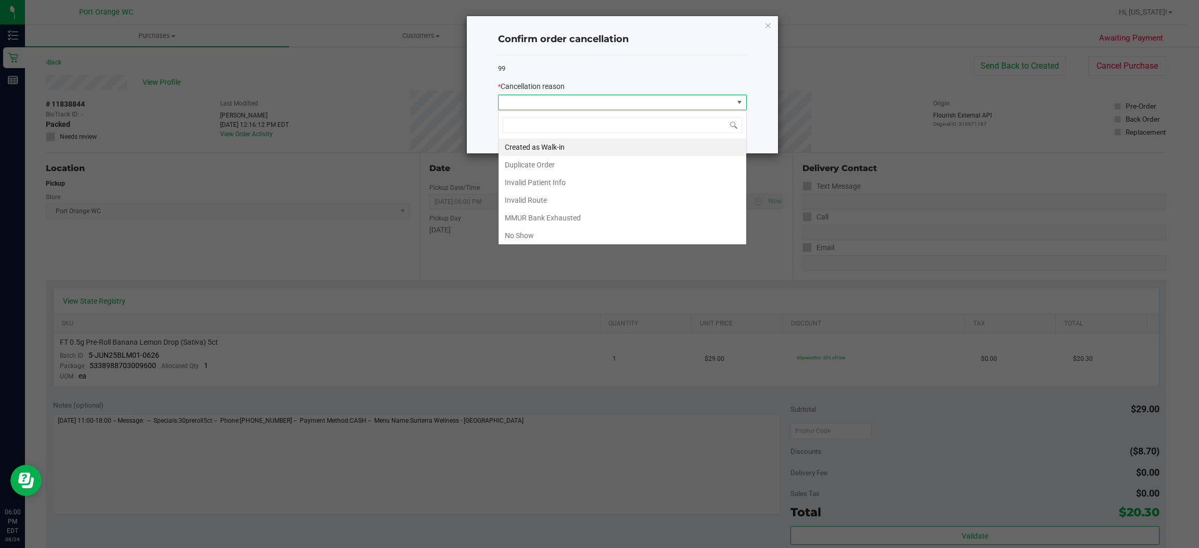
scroll to position [16, 248]
click at [532, 238] on li "No Show" at bounding box center [622, 236] width 248 height 18
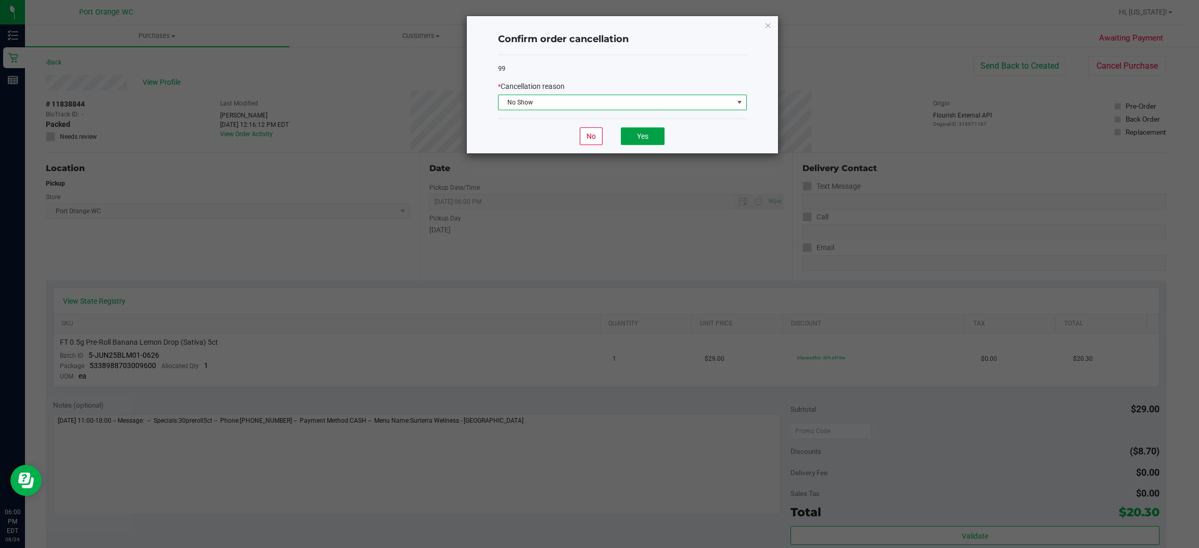
click at [650, 138] on button "Yes" at bounding box center [643, 136] width 44 height 18
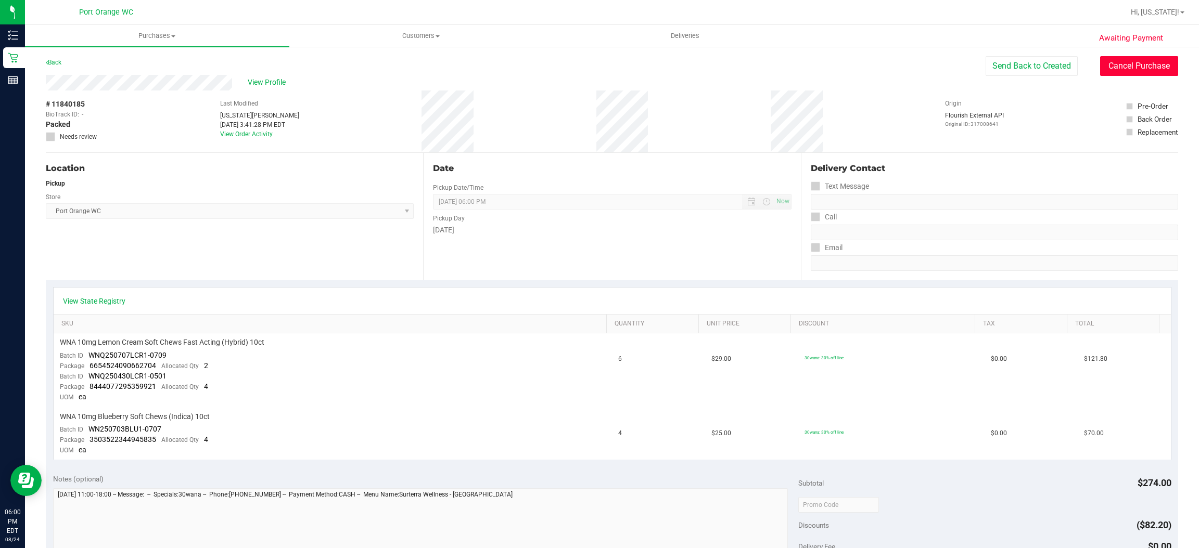
click at [1116, 63] on button "Cancel Purchase" at bounding box center [1139, 66] width 78 height 20
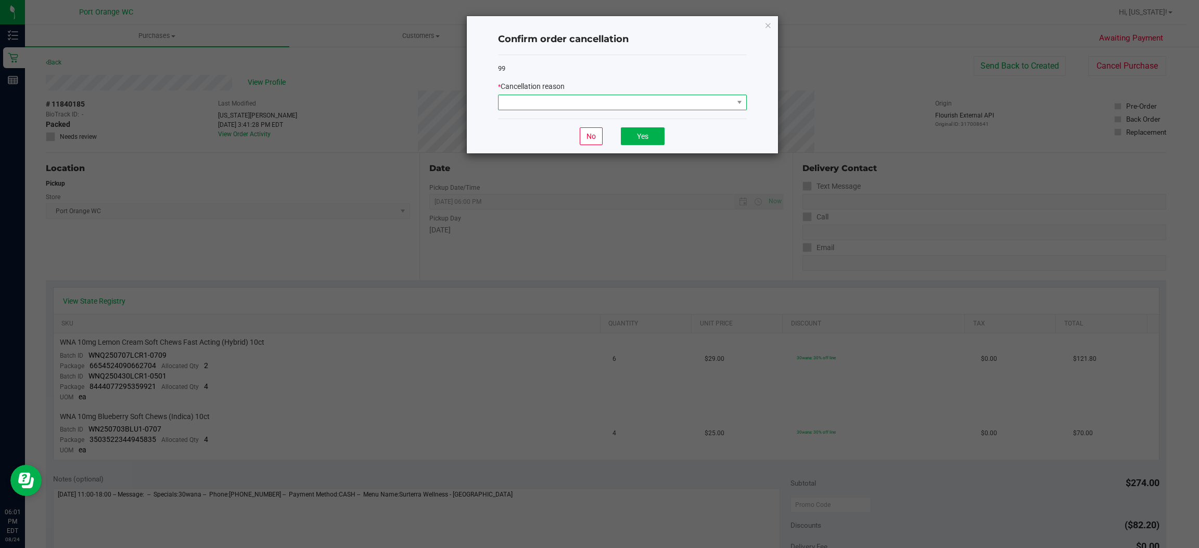
click at [632, 104] on span at bounding box center [615, 102] width 235 height 15
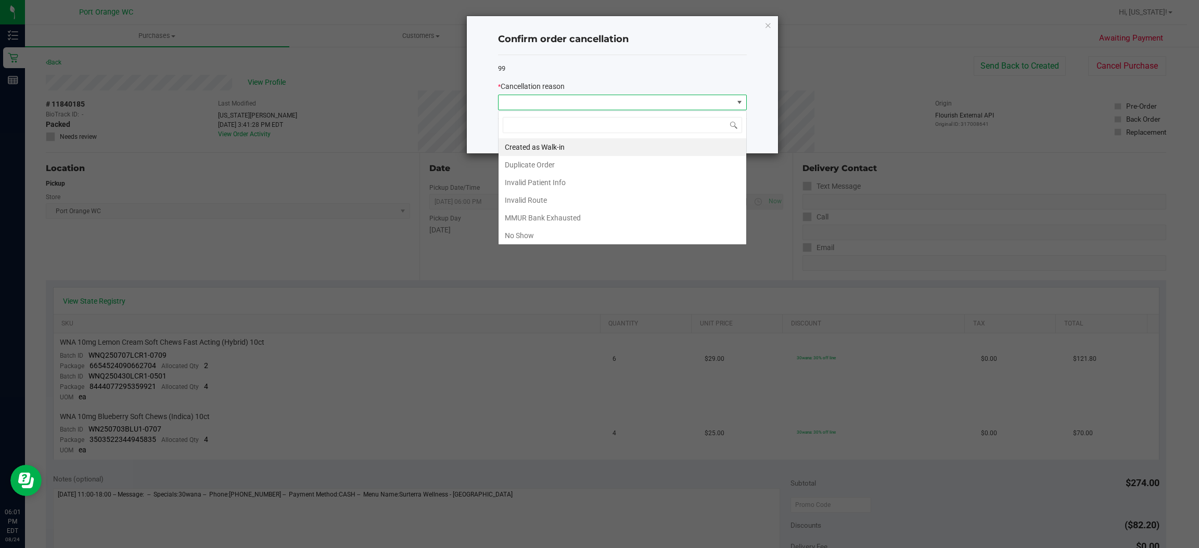
scroll to position [16, 248]
click at [561, 237] on li "No Show" at bounding box center [622, 236] width 248 height 18
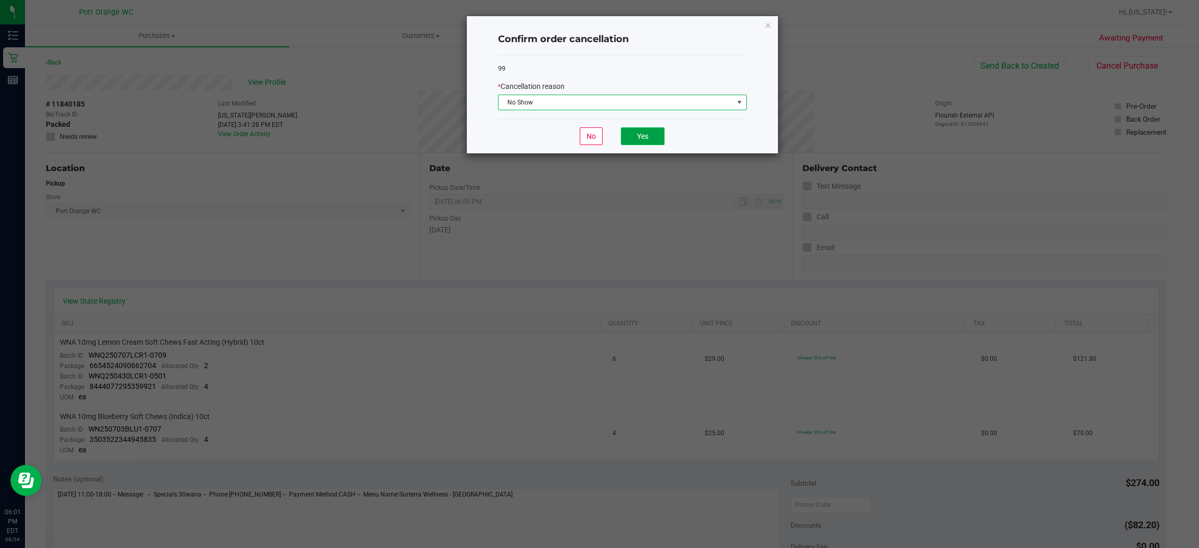
click at [659, 136] on button "Yes" at bounding box center [643, 136] width 44 height 18
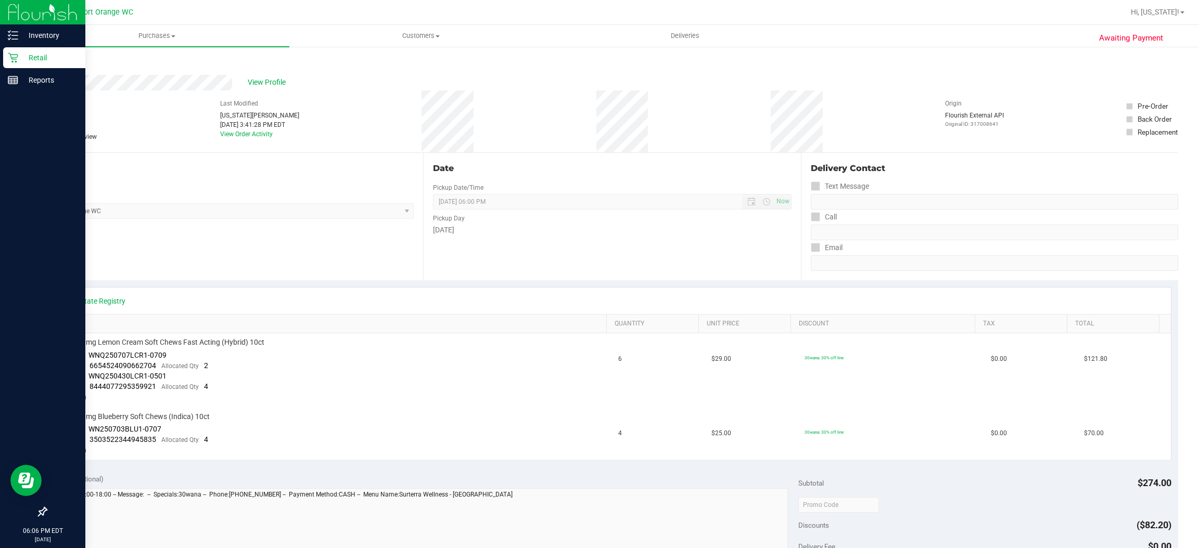
click at [13, 57] on icon at bounding box center [13, 58] width 10 height 10
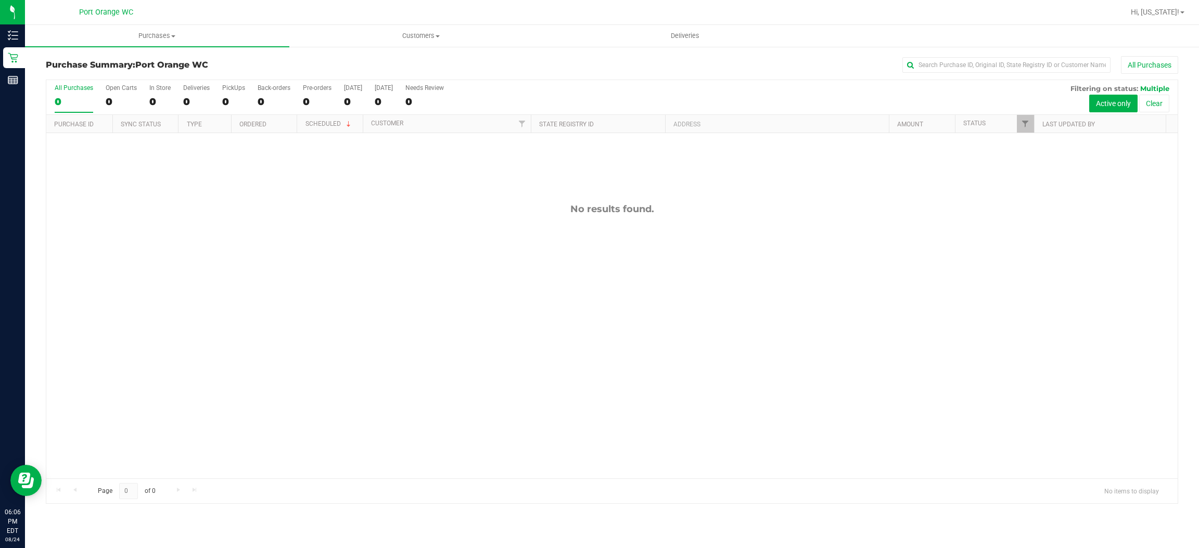
click at [405, 324] on div "No results found." at bounding box center [611, 341] width 1131 height 416
